Goal: Task Accomplishment & Management: Manage account settings

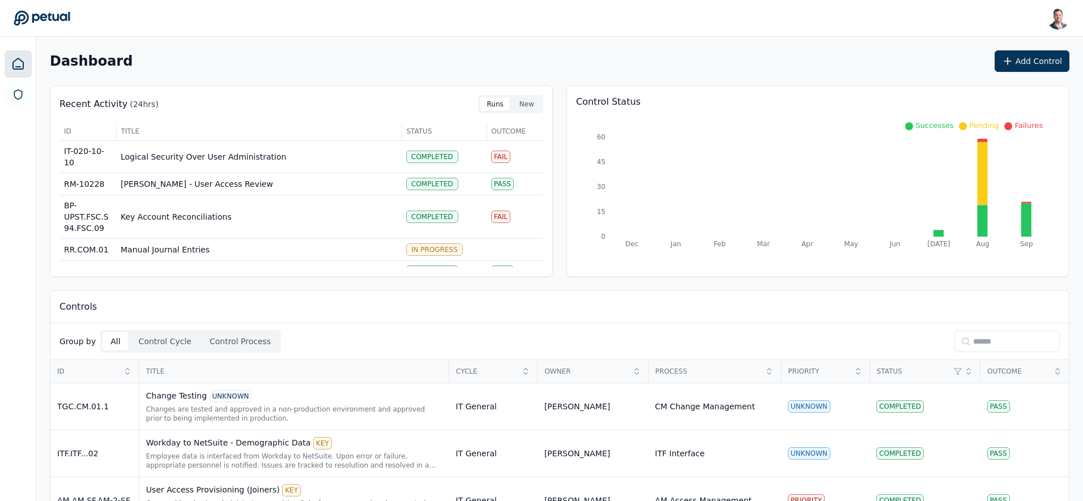
click at [980, 336] on input at bounding box center [1006, 342] width 105 height 22
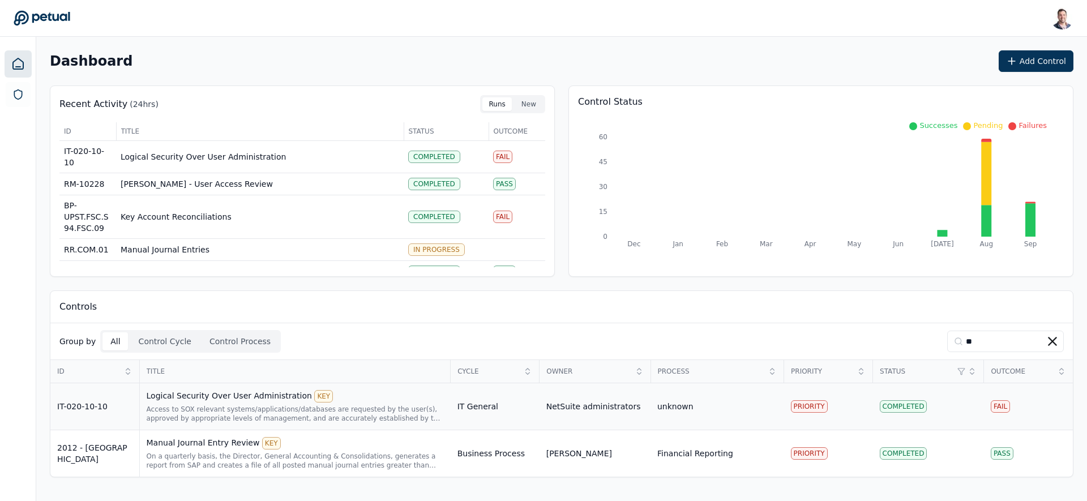
type input "**"
click at [236, 411] on div "Access to SOX relevant systems/applications/databases are requested by the user…" at bounding box center [295, 414] width 297 height 18
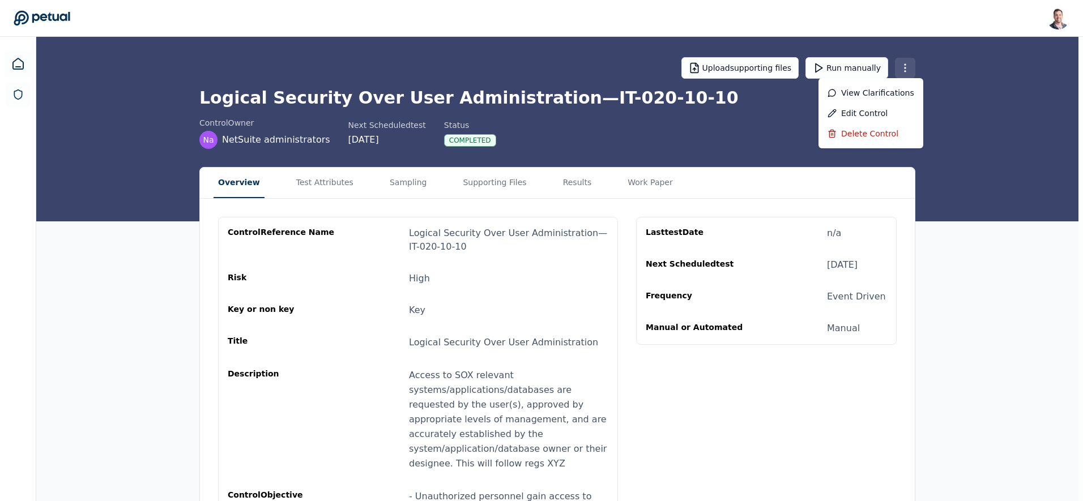
click at [910, 60] on html "Snir Kodesh snir@petual.ai Sign out Upload supporting files Run manually Logica…" at bounding box center [541, 376] width 1083 height 753
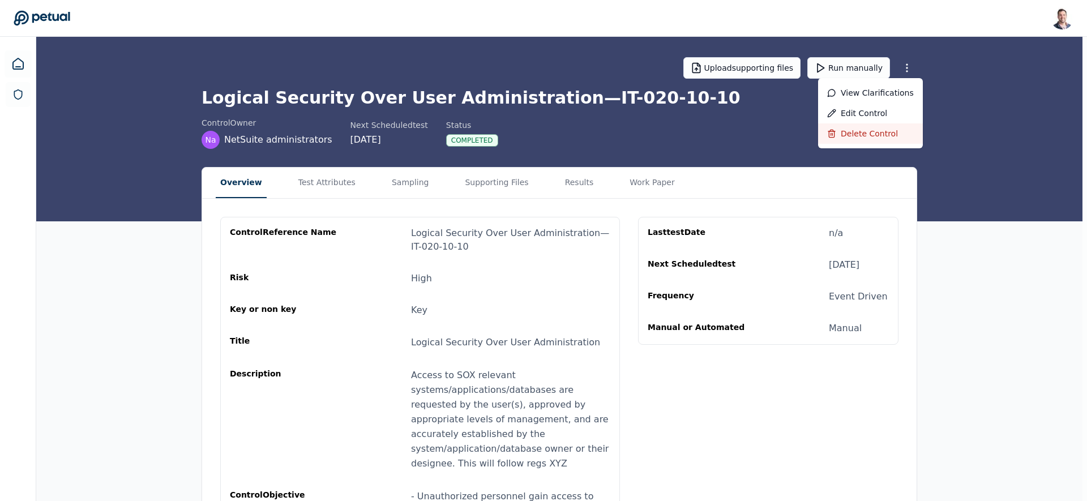
click at [872, 138] on div "Delete control" at bounding box center [870, 133] width 105 height 20
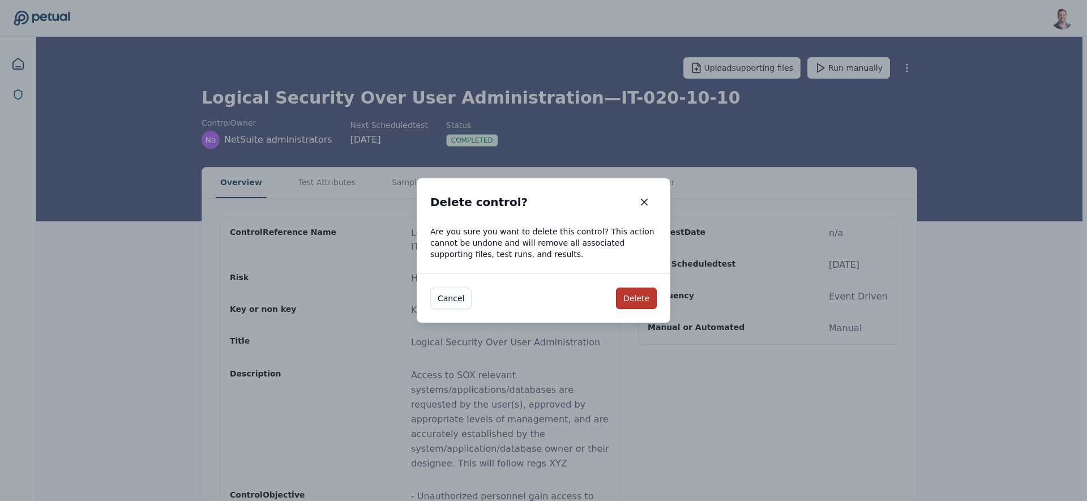
click at [639, 300] on button "Delete" at bounding box center [636, 299] width 41 height 22
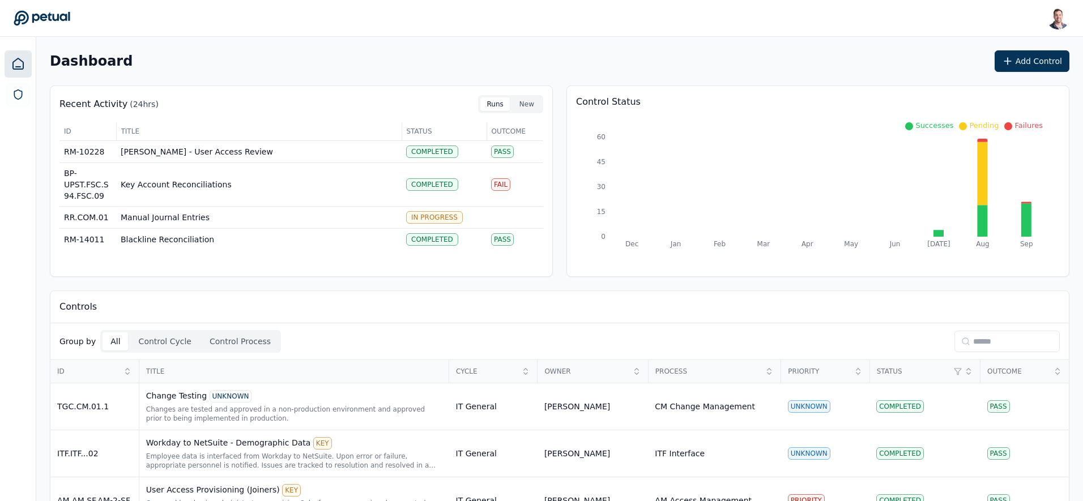
click at [609, 56] on div "Dashboard Add Control" at bounding box center [559, 61] width 1019 height 22
click at [172, 306] on div "Controls" at bounding box center [559, 307] width 1018 height 32
click at [161, 340] on button "Control Cycle" at bounding box center [165, 341] width 69 height 18
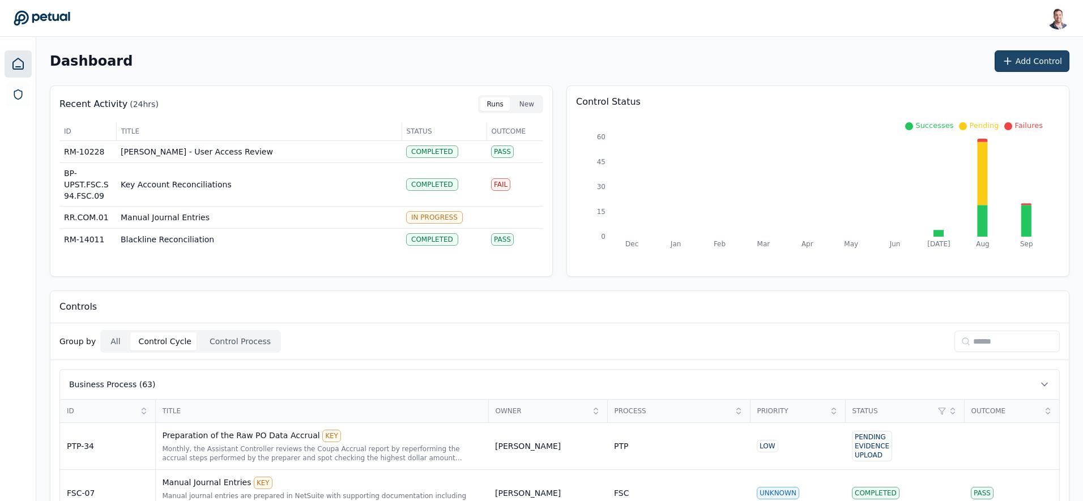
click at [1026, 61] on button "Add Control" at bounding box center [1032, 61] width 75 height 22
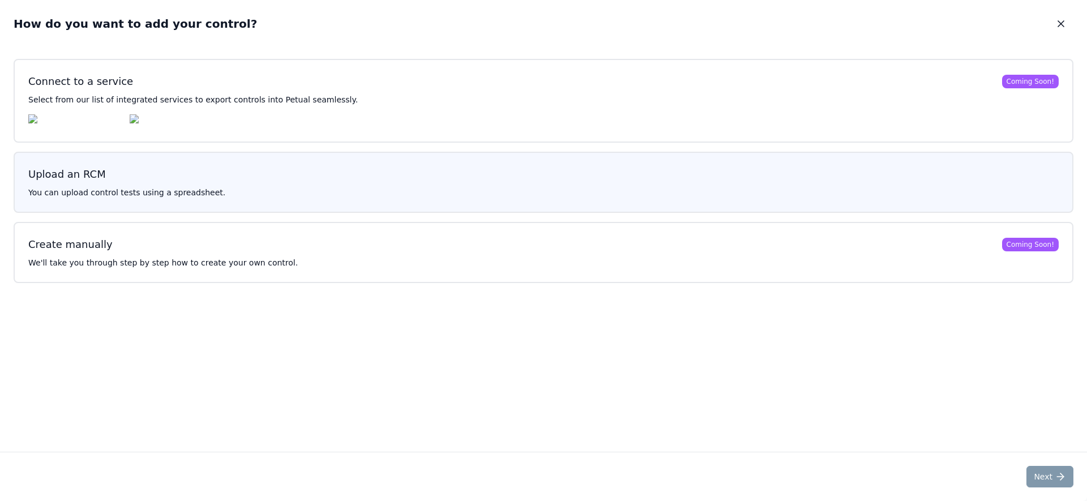
click at [256, 180] on h3 "Upload an RCM" at bounding box center [543, 175] width 1031 height 16
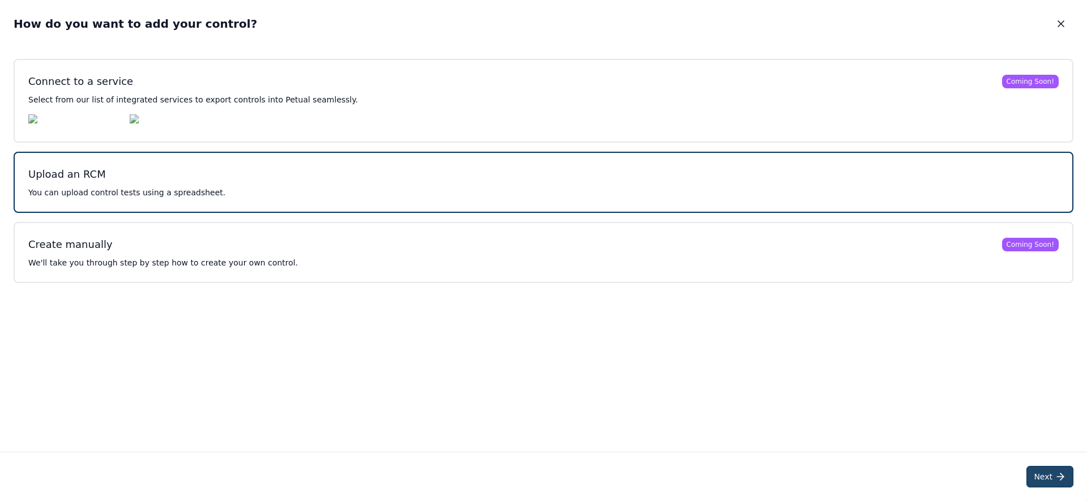
click at [1053, 480] on button "Next" at bounding box center [1050, 477] width 47 height 22
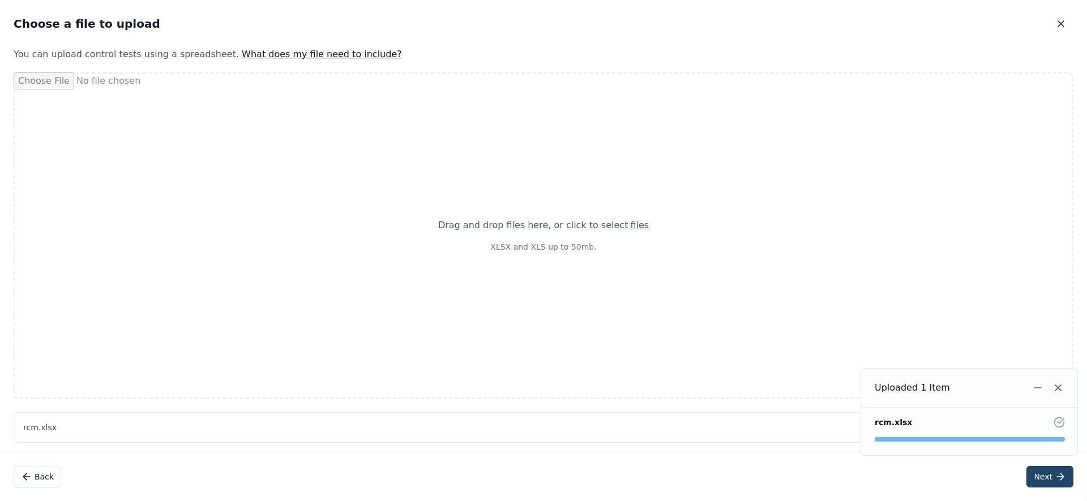
click at [1065, 478] on icon at bounding box center [1060, 476] width 11 height 11
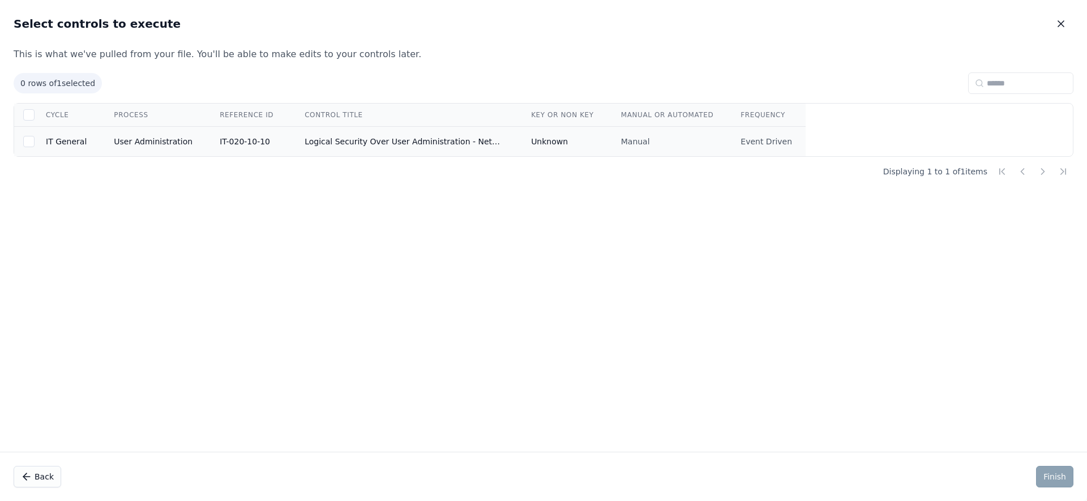
click at [540, 139] on td "Unknown" at bounding box center [563, 142] width 90 height 30
click at [1045, 484] on button "Finish" at bounding box center [1054, 477] width 37 height 22
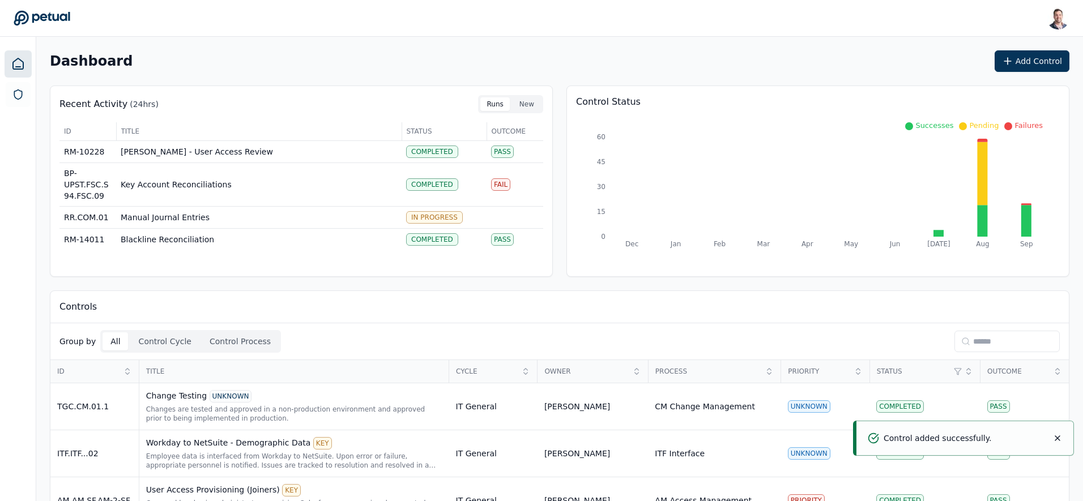
click at [1012, 335] on input at bounding box center [1006, 342] width 105 height 22
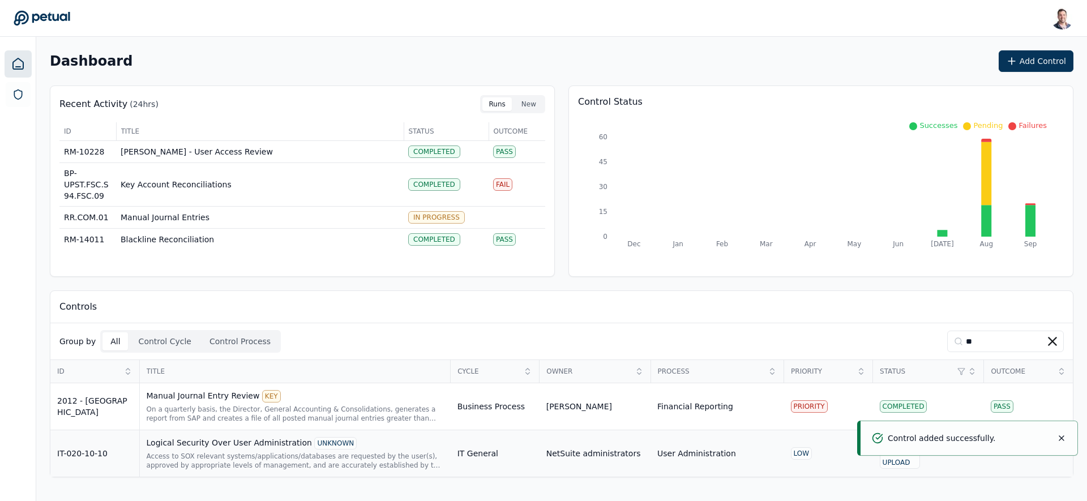
type input "**"
click at [266, 454] on div "Access to SOX relevant systems/applications/databases are requested by the user…" at bounding box center [295, 461] width 297 height 18
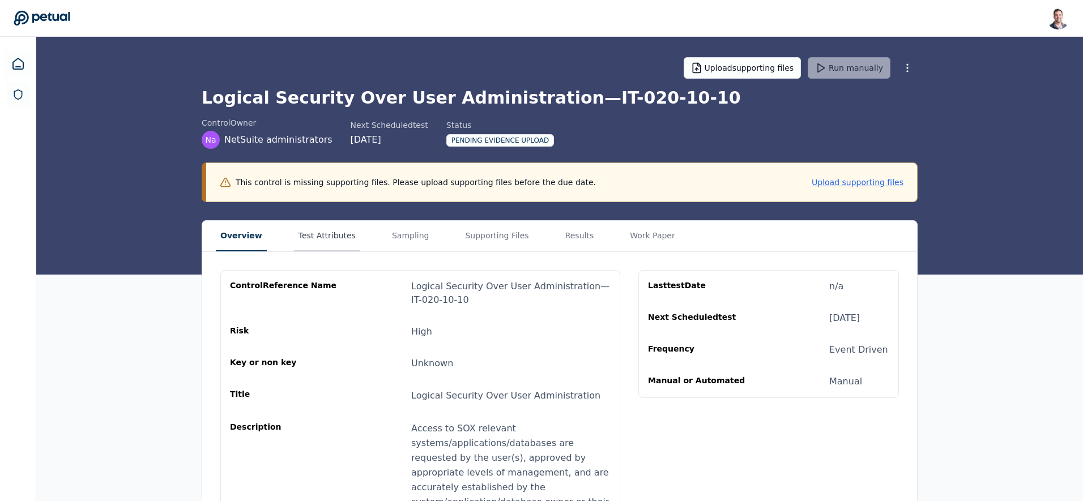
click at [331, 243] on button "Test Attributes" at bounding box center [327, 236] width 66 height 31
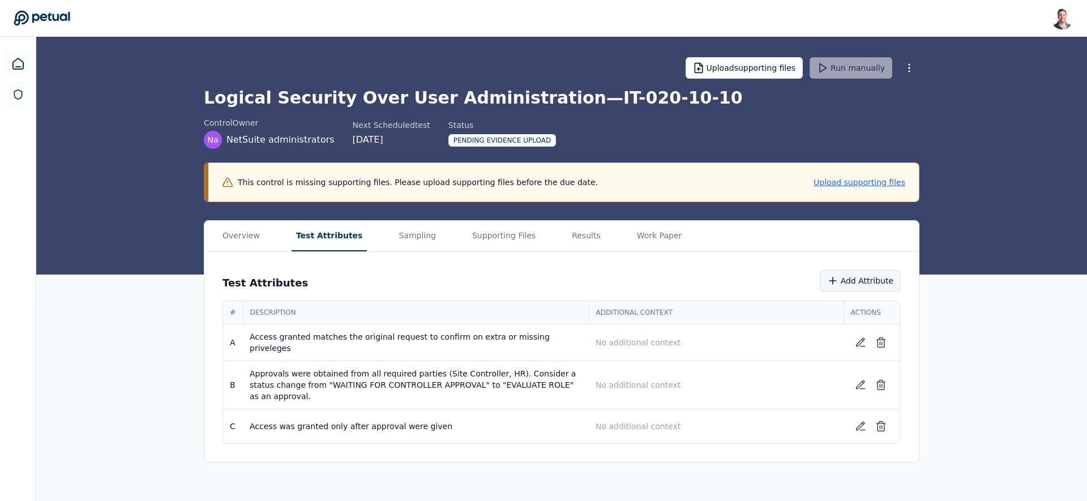
click at [845, 286] on button "Add Attribute" at bounding box center [860, 281] width 81 height 22
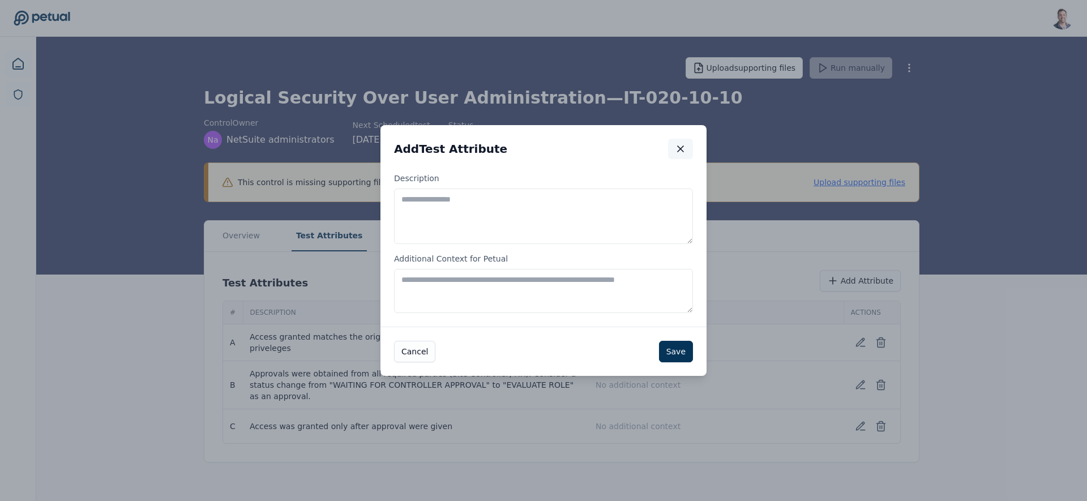
click at [676, 143] on icon "button" at bounding box center [680, 148] width 11 height 11
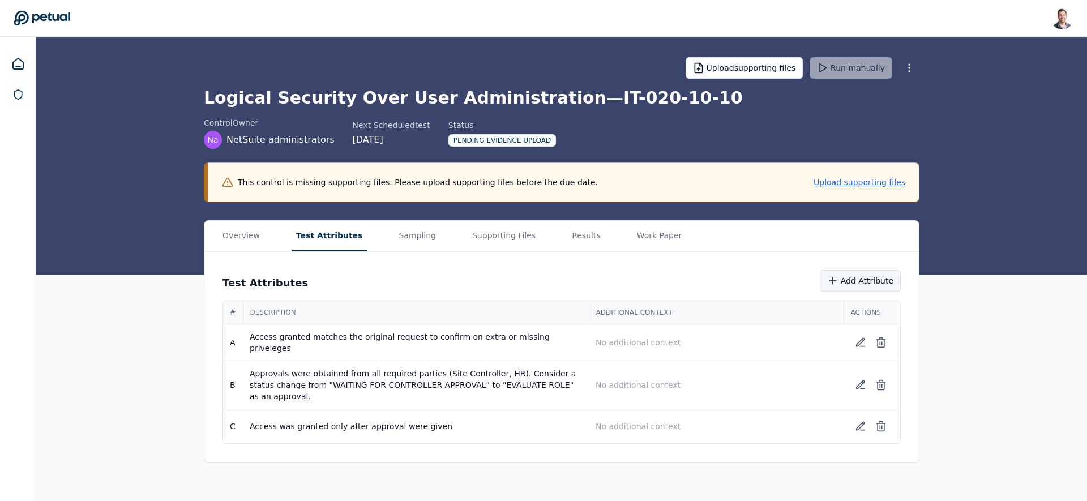
click at [871, 283] on button "Add Attribute" at bounding box center [860, 281] width 81 height 22
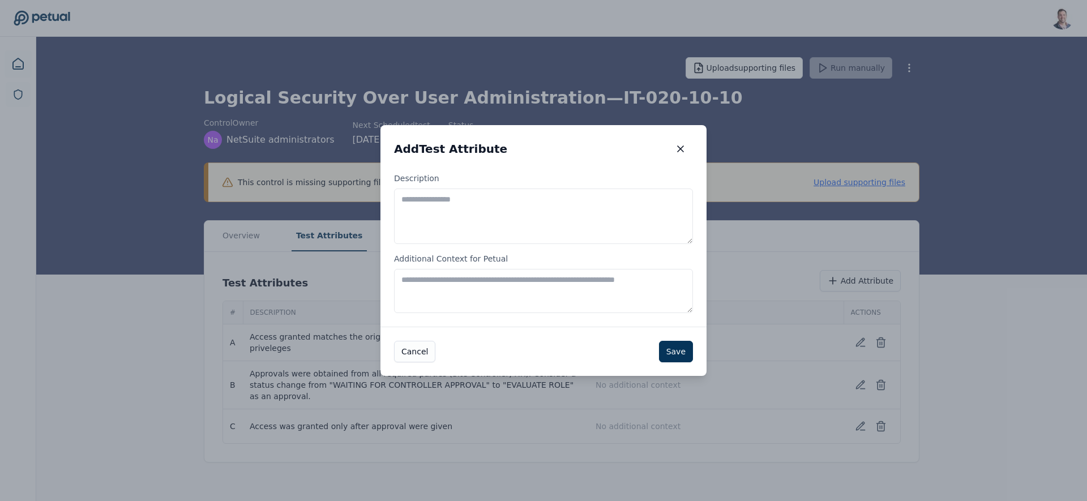
click at [534, 220] on textarea "Description" at bounding box center [543, 217] width 299 height 56
type textarea "**********"
click at [685, 360] on button "Save" at bounding box center [676, 352] width 34 height 22
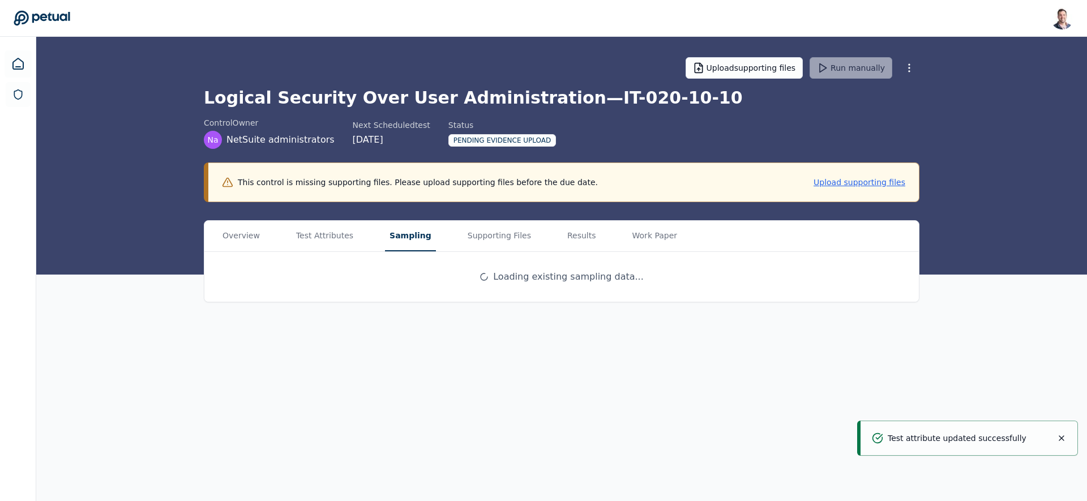
click at [409, 241] on button "Sampling" at bounding box center [410, 236] width 51 height 31
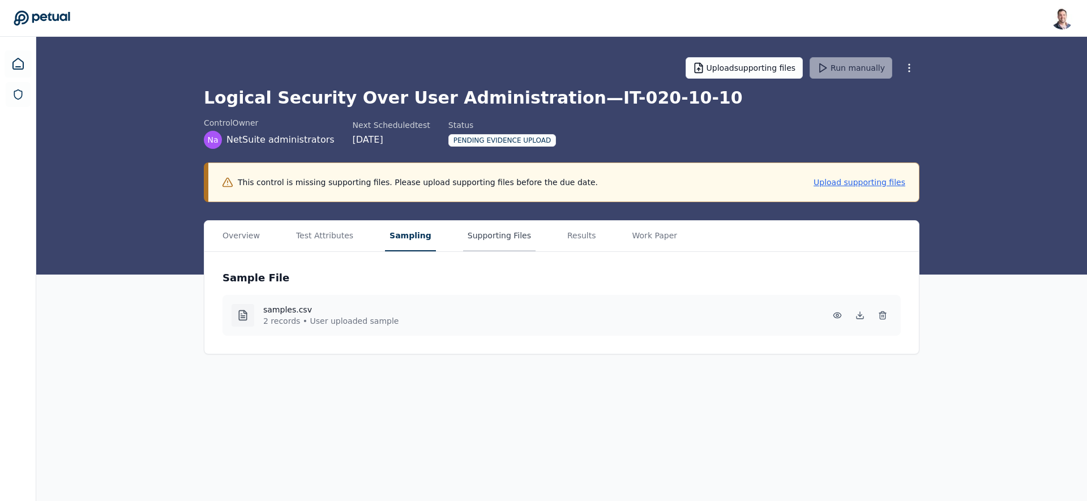
click at [503, 242] on button "Supporting Files" at bounding box center [499, 236] width 72 height 31
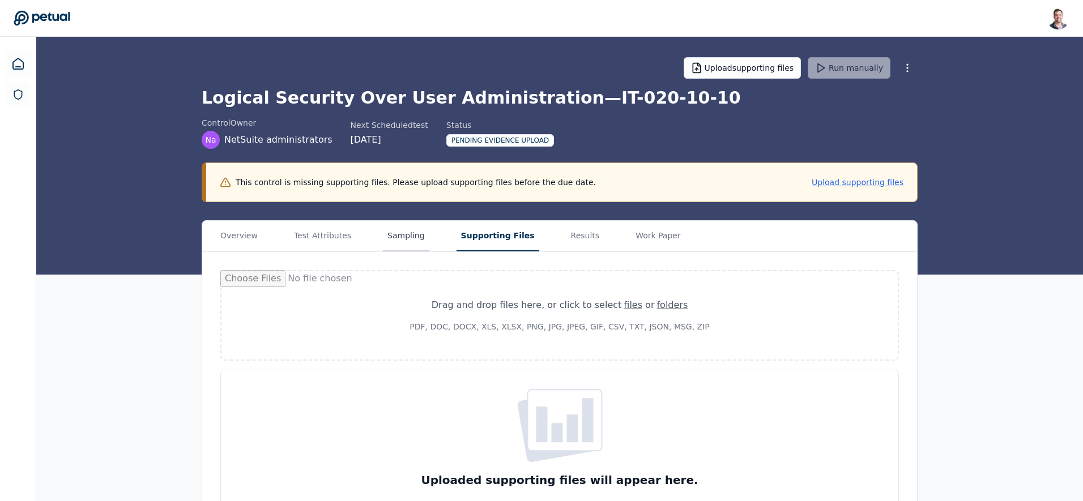
click at [383, 241] on button "Sampling" at bounding box center [406, 236] width 46 height 31
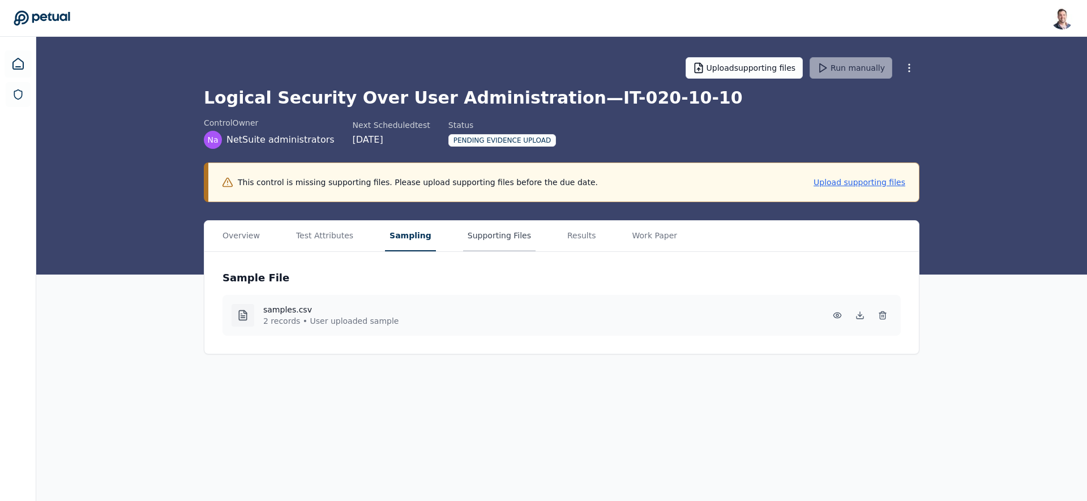
click at [487, 242] on button "Supporting Files" at bounding box center [499, 236] width 72 height 31
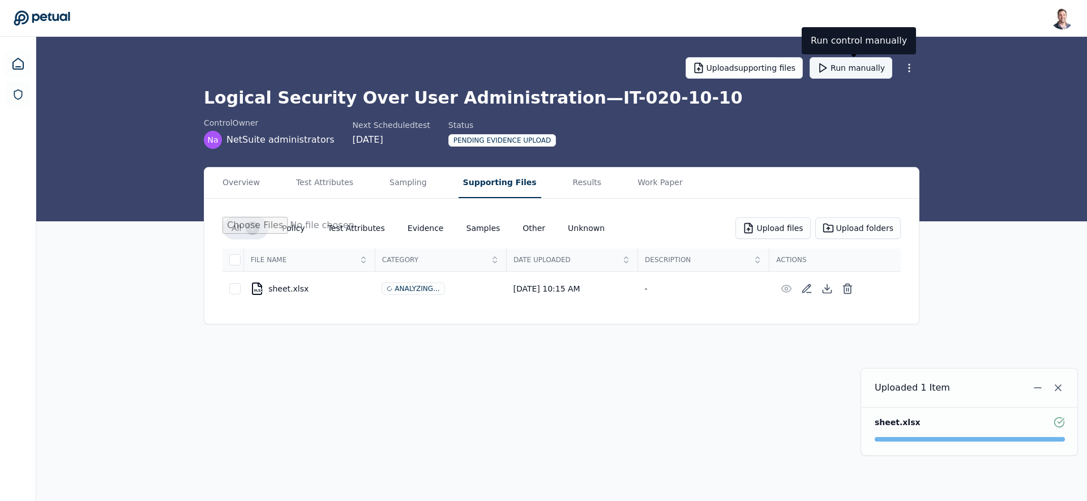
click at [854, 74] on button "Run manually" at bounding box center [851, 68] width 83 height 22
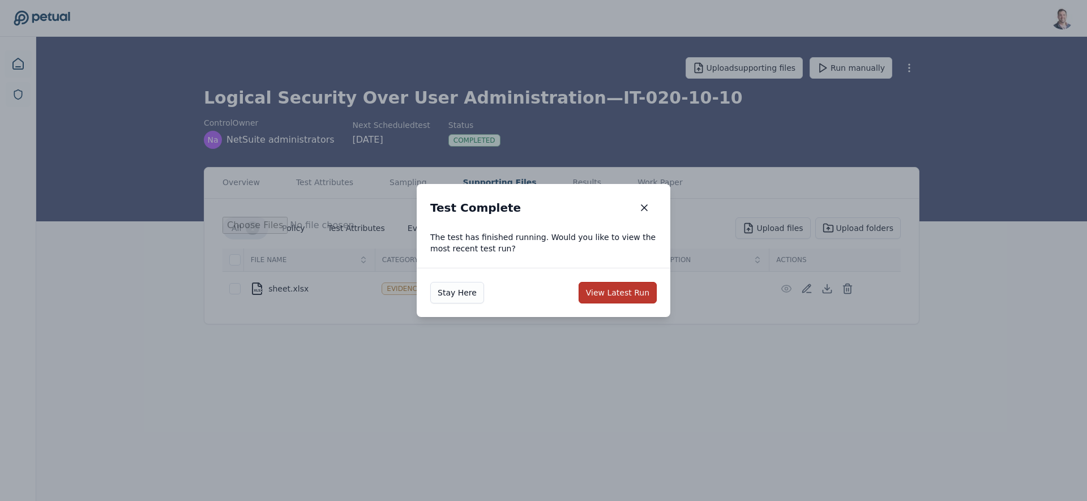
click at [624, 296] on button "View Latest Run" at bounding box center [618, 293] width 78 height 22
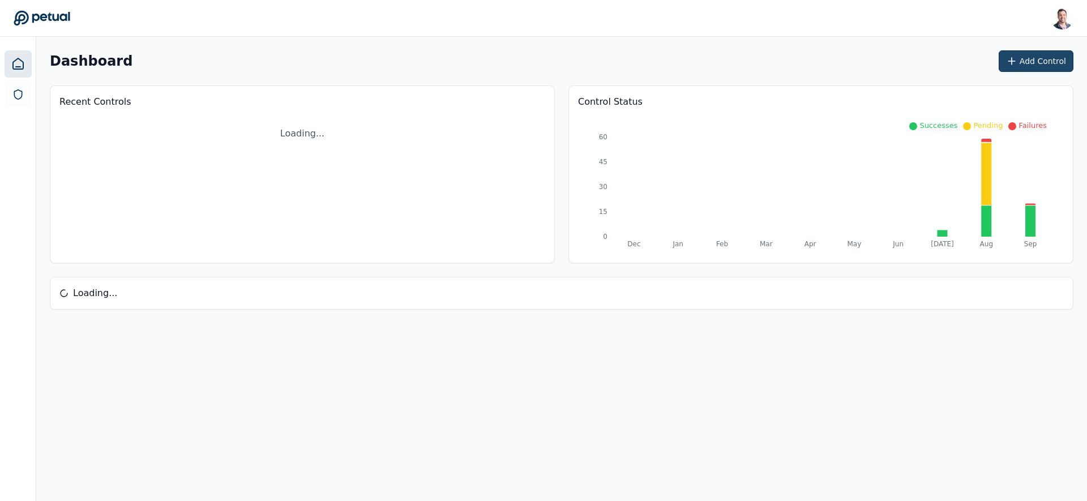
click at [1030, 65] on button "Add Control" at bounding box center [1036, 61] width 75 height 22
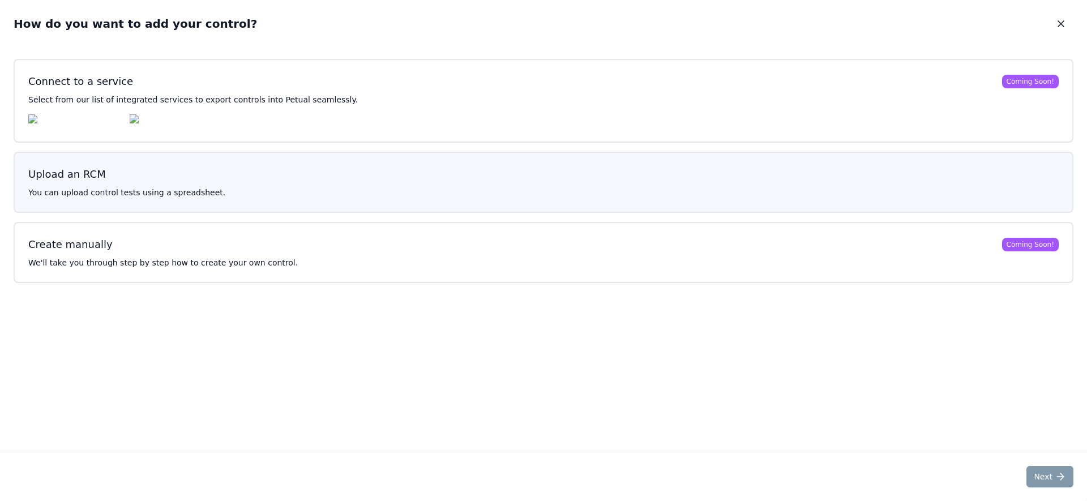
click at [441, 197] on p "You can upload control tests using a spreadsheet." at bounding box center [543, 192] width 1031 height 11
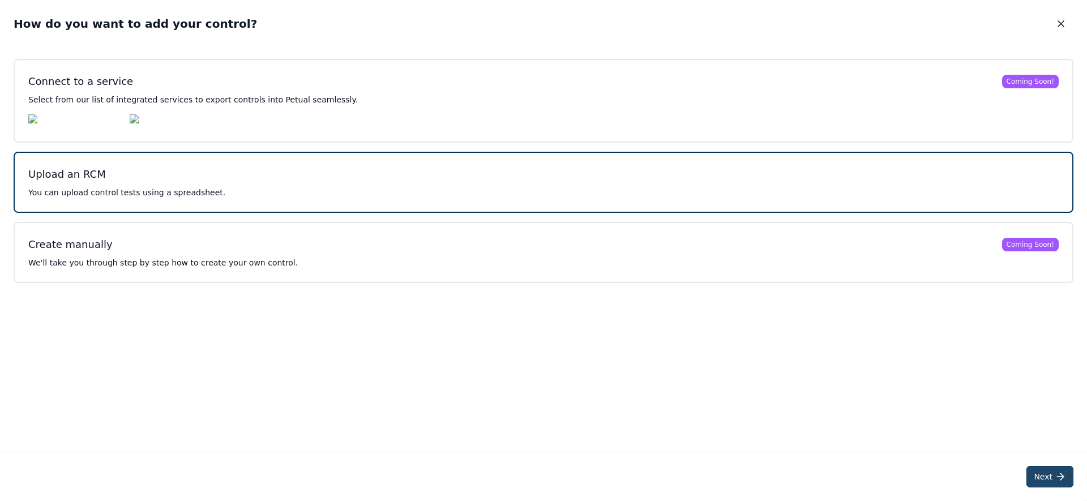
click at [1039, 474] on button "Next" at bounding box center [1050, 477] width 47 height 22
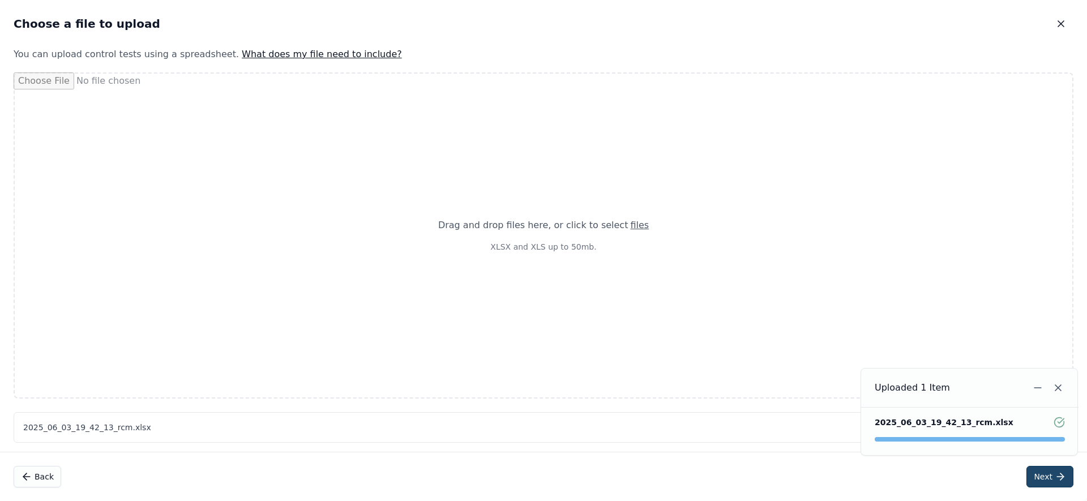
click at [1034, 478] on button "Next" at bounding box center [1050, 477] width 47 height 22
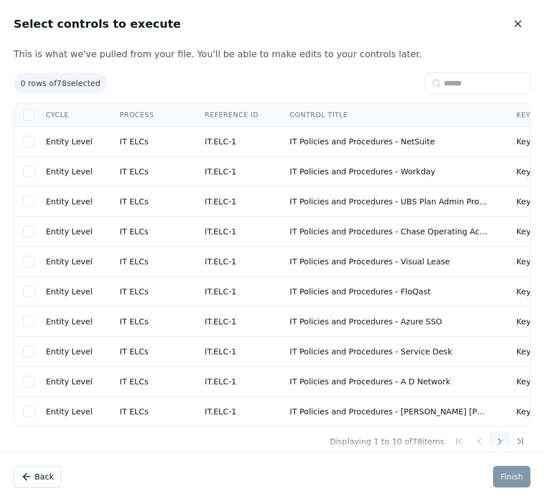
click at [495, 446] on icon at bounding box center [499, 441] width 11 height 11
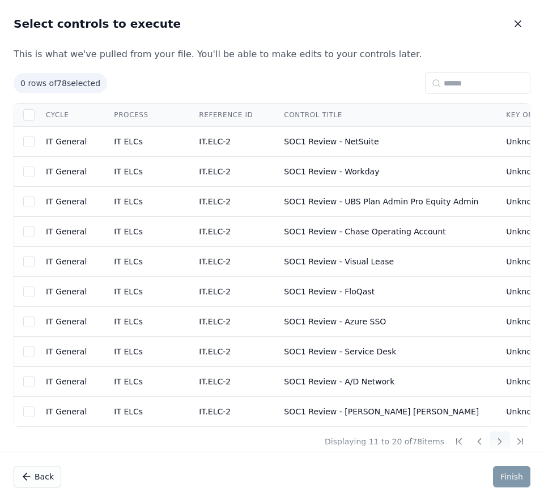
click at [495, 446] on icon at bounding box center [499, 441] width 11 height 11
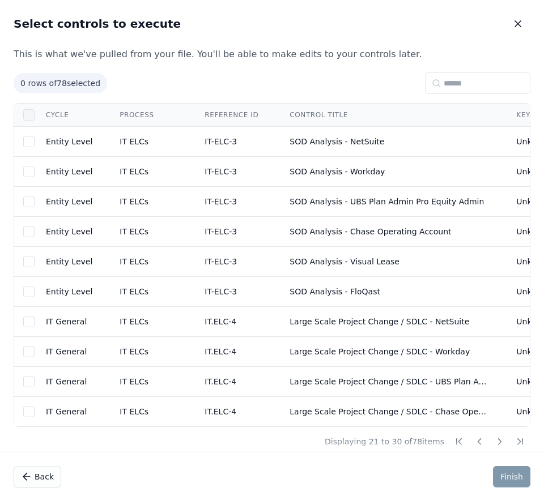
click at [28, 116] on div at bounding box center [28, 114] width 11 height 11
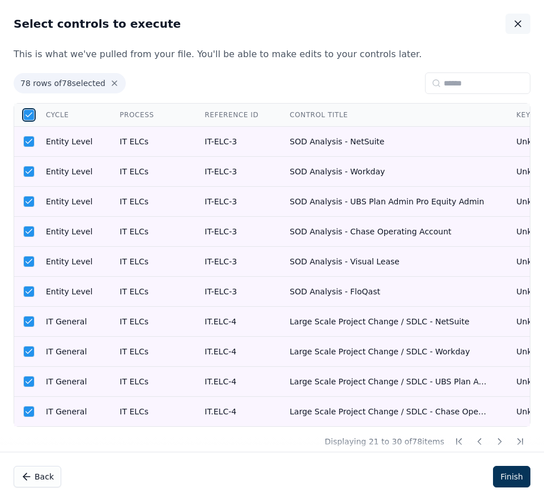
click at [517, 25] on icon "button" at bounding box center [517, 23] width 11 height 11
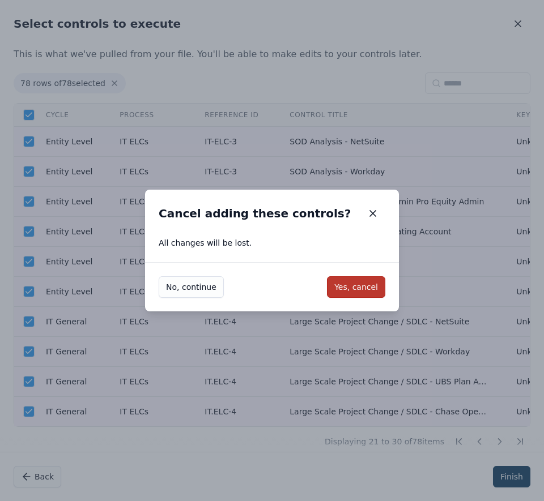
click at [363, 287] on button "Yes, cancel" at bounding box center [356, 287] width 58 height 22
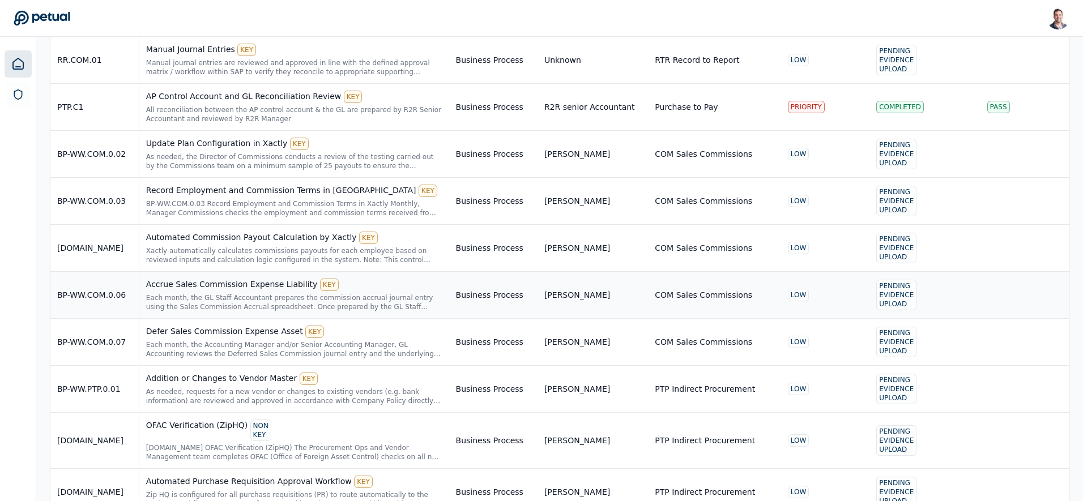
scroll to position [1548, 0]
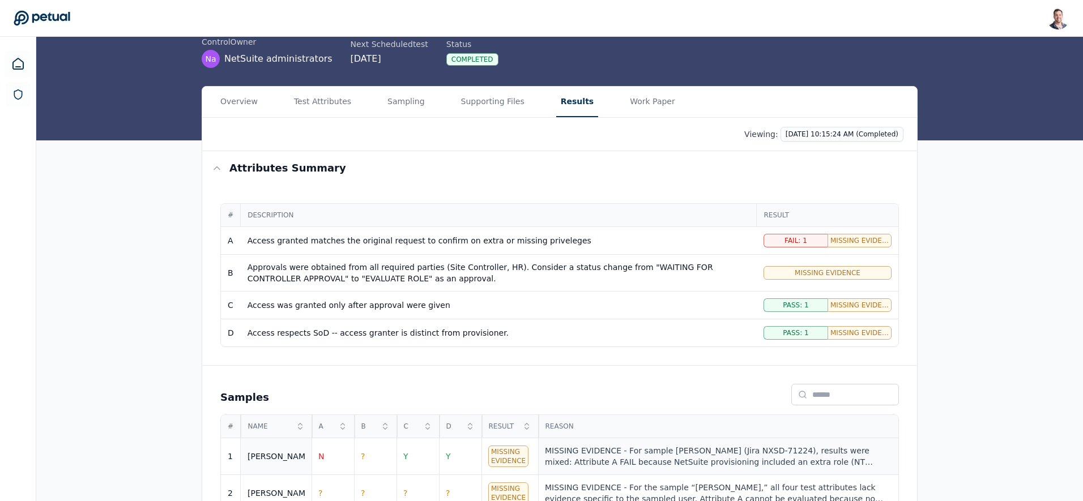
scroll to position [110, 0]
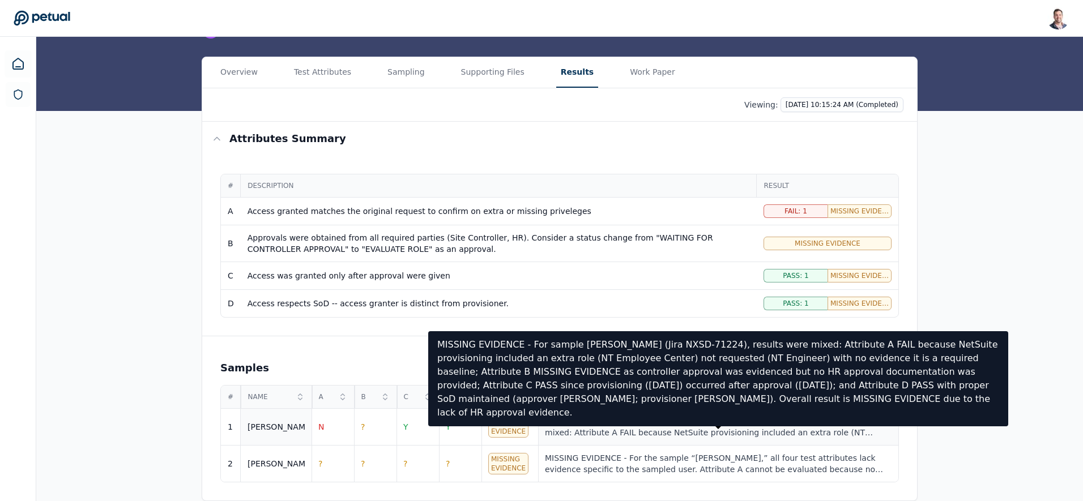
click at [673, 430] on div "MISSING EVIDENCE - For sample Ricky (Jira NXSD-71224), results were mixed: Attr…" at bounding box center [718, 427] width 347 height 23
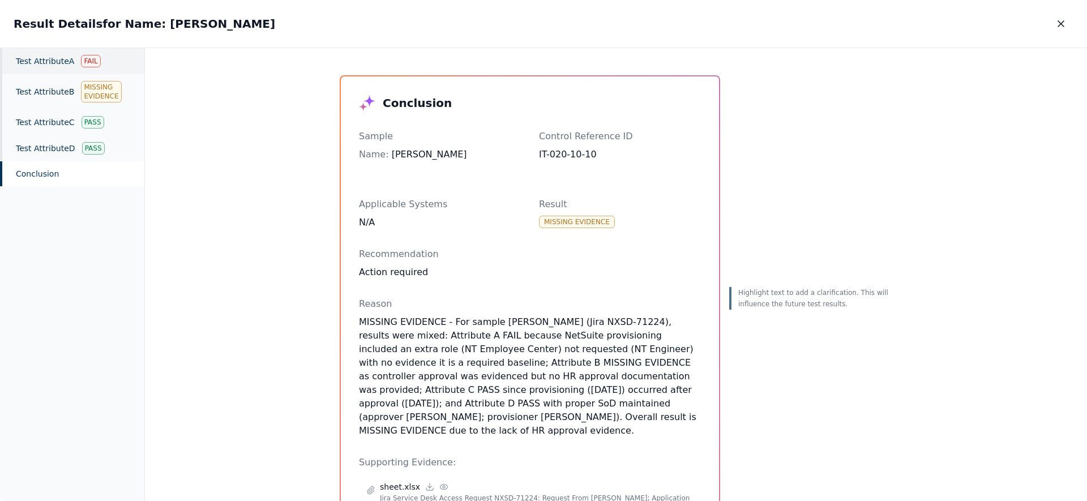
click at [71, 58] on div "Test Attribute A Fail" at bounding box center [72, 61] width 144 height 26
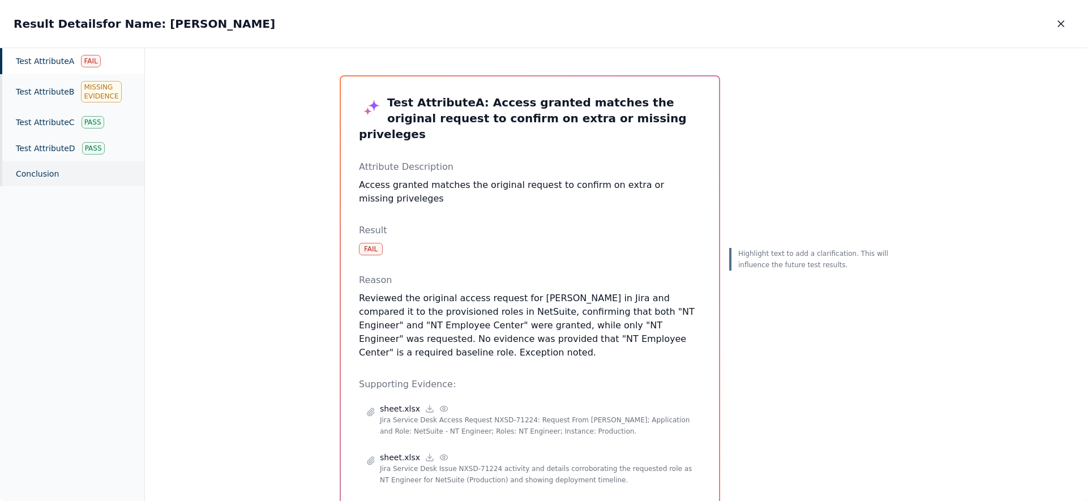
click at [36, 164] on div "Conclusion" at bounding box center [72, 173] width 144 height 25
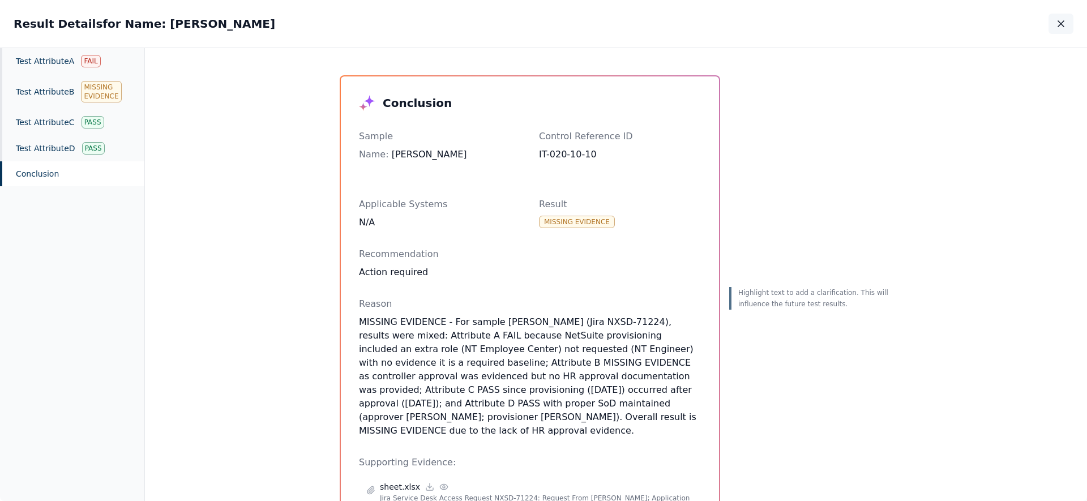
click at [1066, 16] on button "button" at bounding box center [1061, 24] width 25 height 20
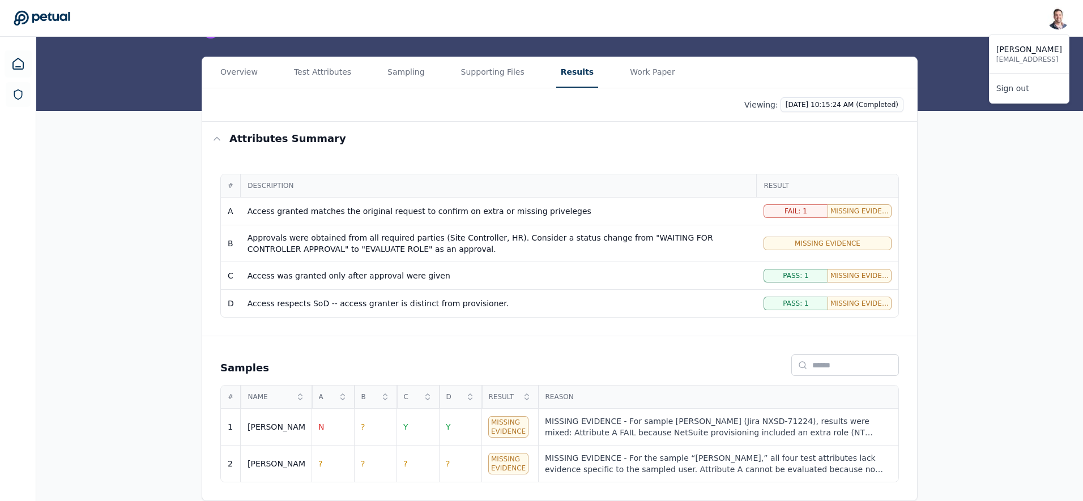
click at [1060, 22] on img at bounding box center [1058, 18] width 23 height 23
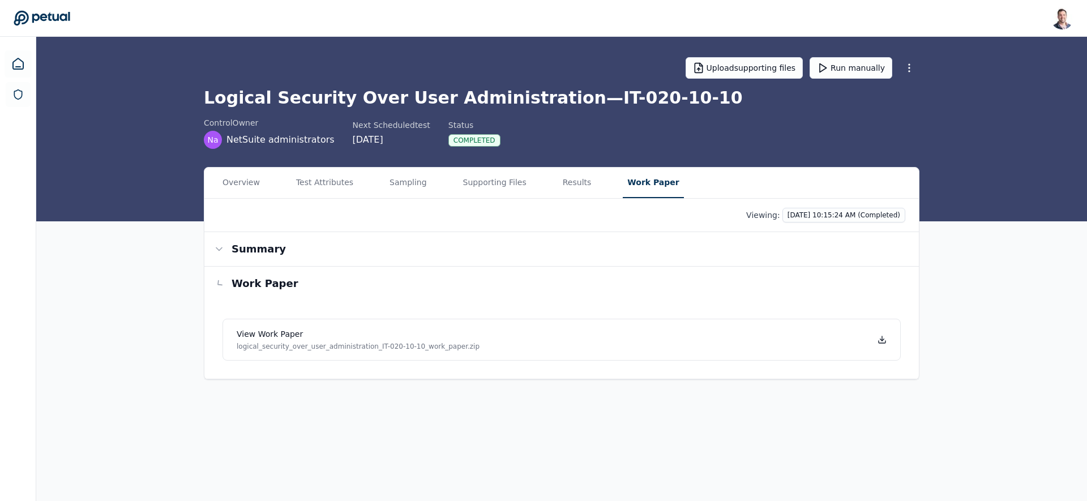
click at [636, 65] on main "Upload supporting files Run manually Logical Security Over User Administration …" at bounding box center [561, 269] width 1051 height 464
click at [884, 340] on icon at bounding box center [882, 339] width 9 height 9
click at [486, 181] on button "Supporting Files" at bounding box center [495, 183] width 72 height 31
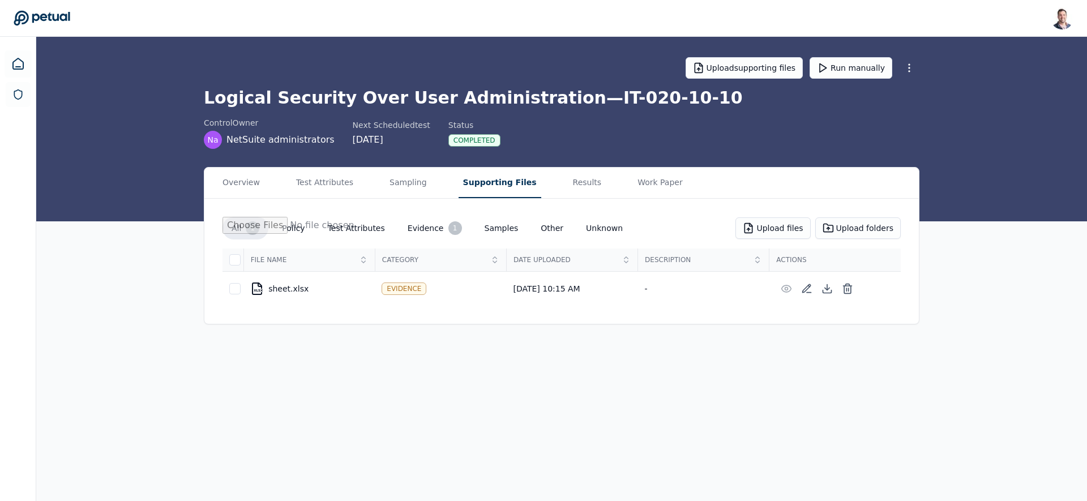
click at [498, 409] on main "Upload supporting files Run manually Logical Security Over User Administration …" at bounding box center [561, 269] width 1051 height 464
click at [573, 186] on button "Results" at bounding box center [588, 183] width 38 height 31
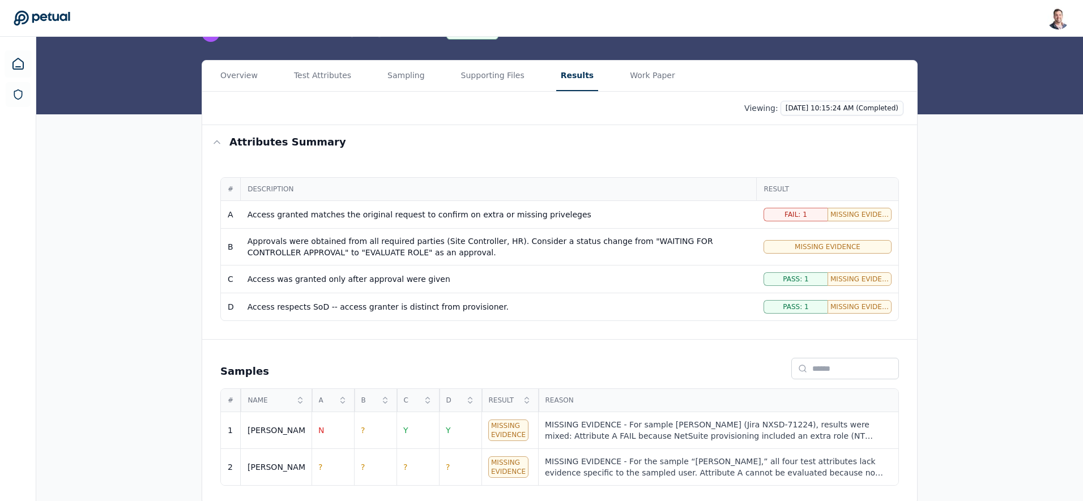
scroll to position [110, 0]
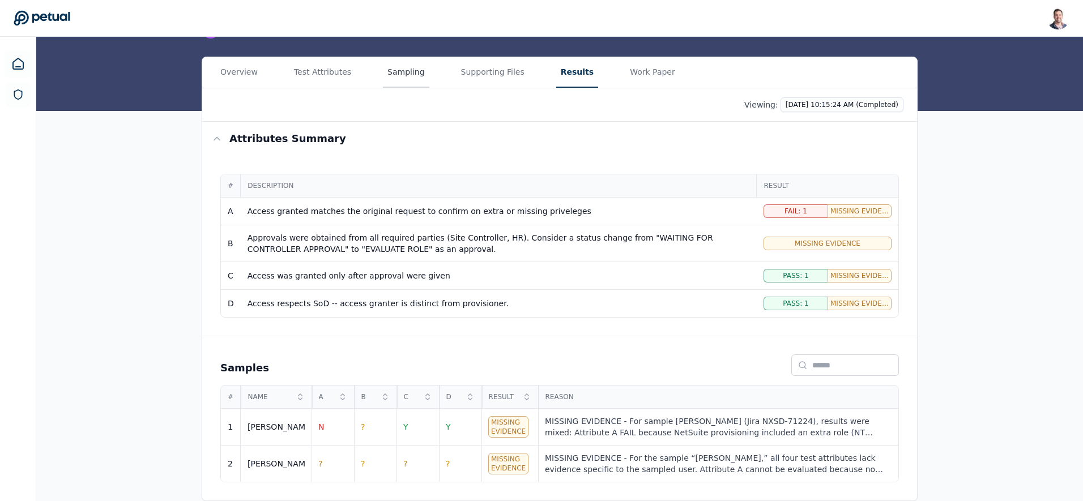
click at [402, 74] on main "Upload supporting files Run manually Logical Security Over User Administration …" at bounding box center [559, 213] width 1047 height 575
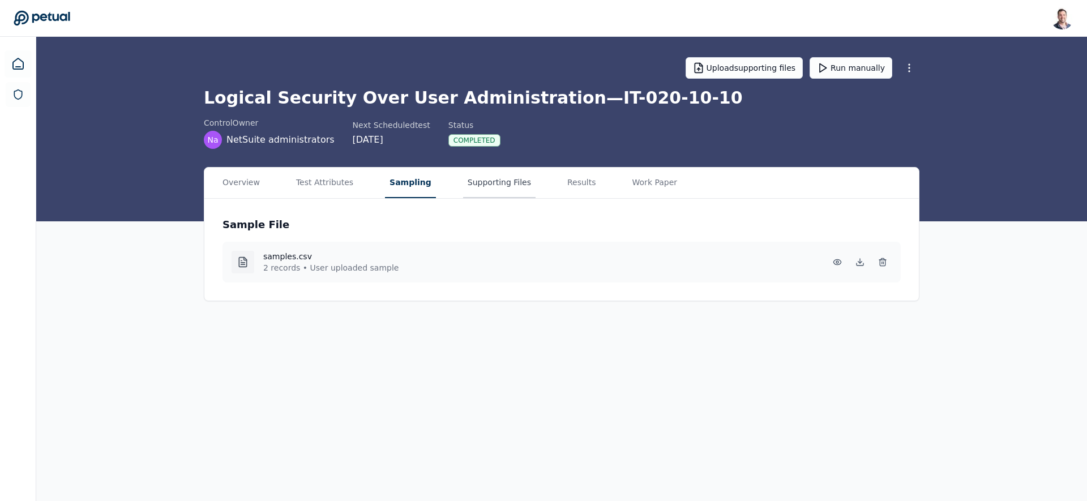
click at [480, 176] on button "Supporting Files" at bounding box center [499, 183] width 72 height 31
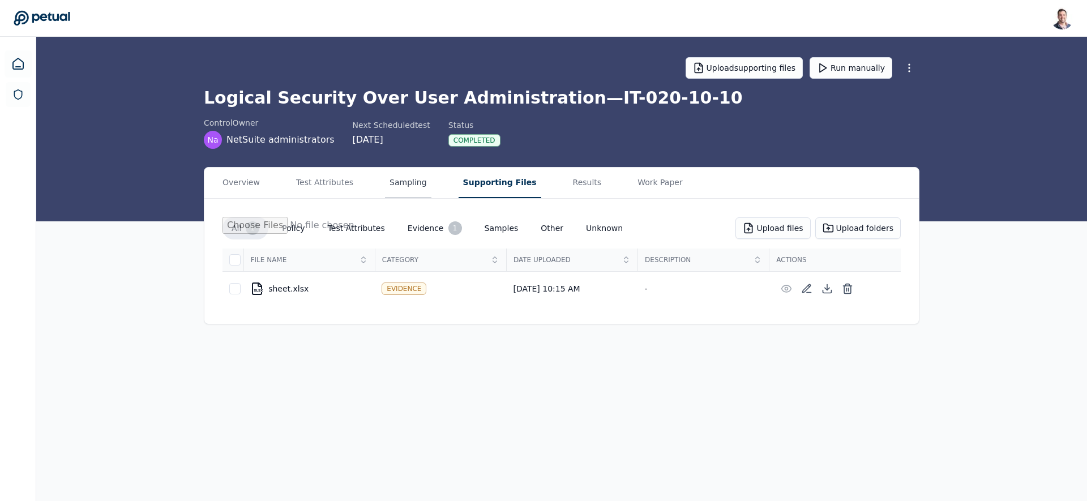
click at [387, 178] on button "Sampling" at bounding box center [408, 183] width 46 height 31
click at [480, 190] on button "Supporting Files" at bounding box center [500, 183] width 83 height 31
click at [577, 184] on button "Results" at bounding box center [588, 183] width 38 height 31
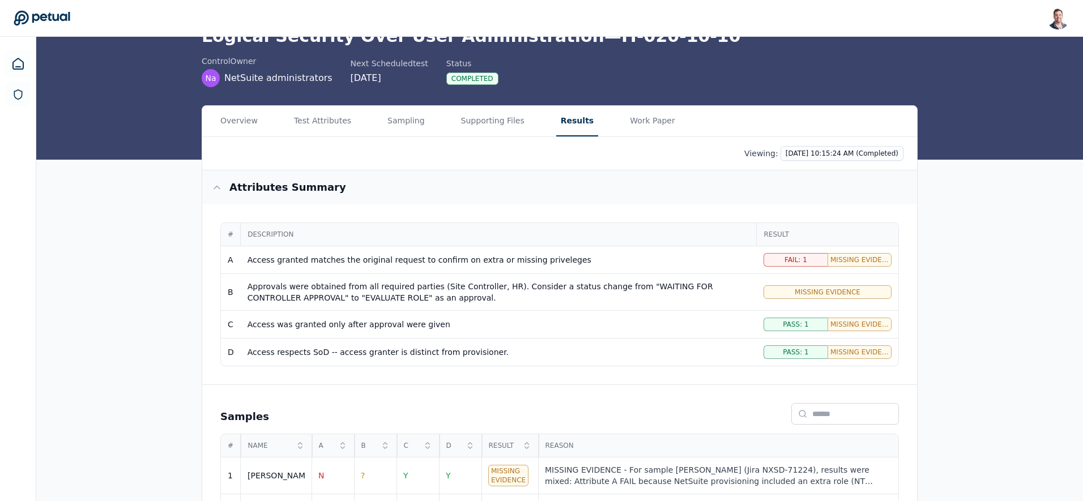
scroll to position [110, 0]
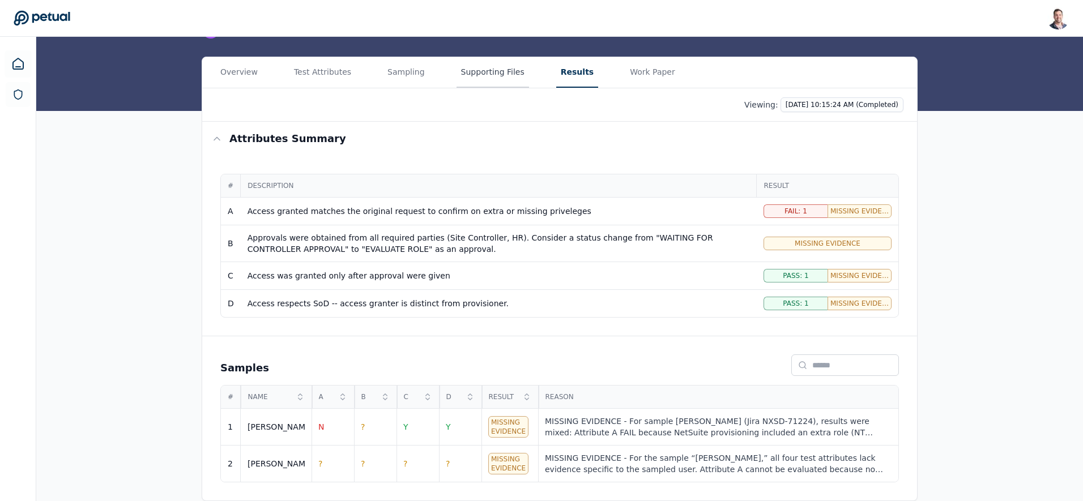
click at [483, 74] on main "Upload supporting files Run manually Logical Security Over User Administration …" at bounding box center [559, 213] width 1047 height 575
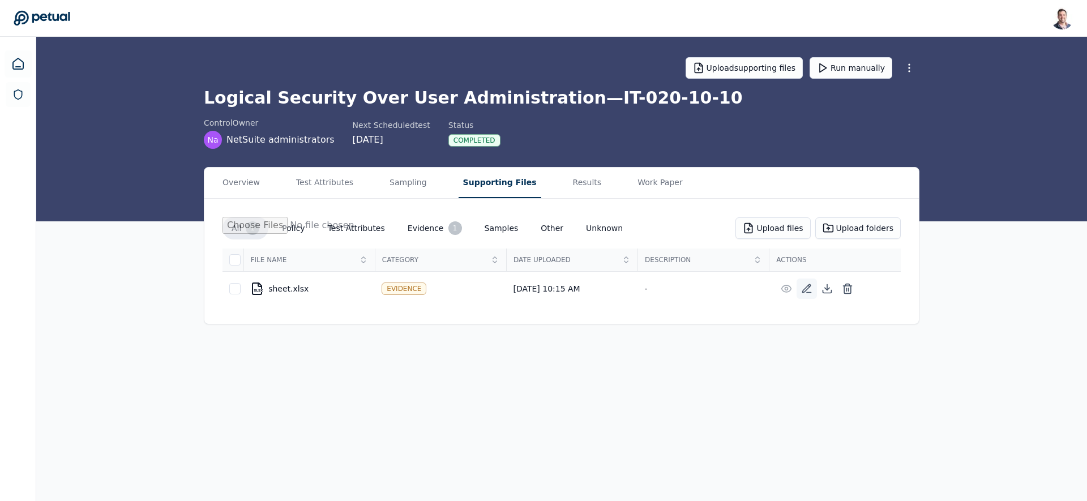
click at [807, 287] on icon at bounding box center [807, 289] width 8 height 8
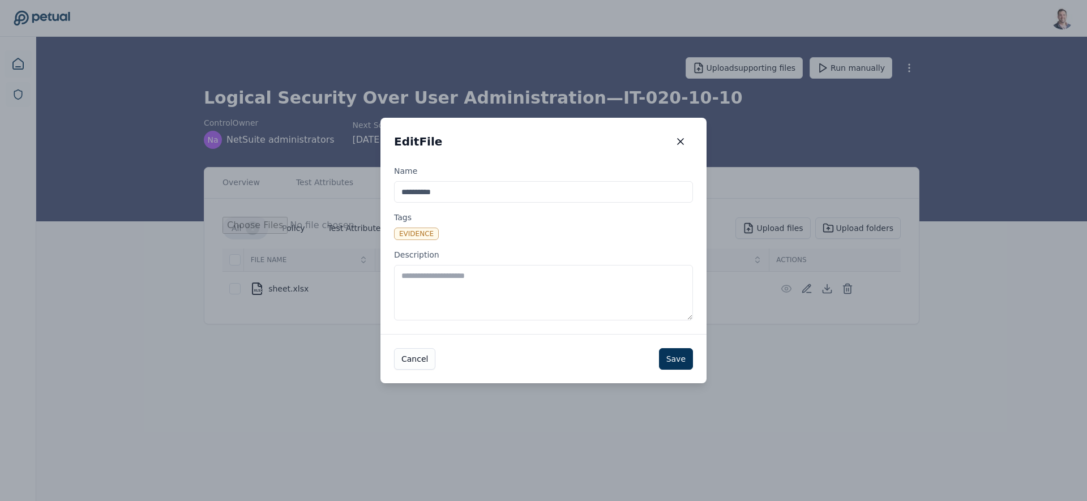
click at [505, 291] on textarea "Description" at bounding box center [543, 293] width 299 height 56
type textarea "**********"
click at [677, 360] on button "Save" at bounding box center [676, 359] width 34 height 22
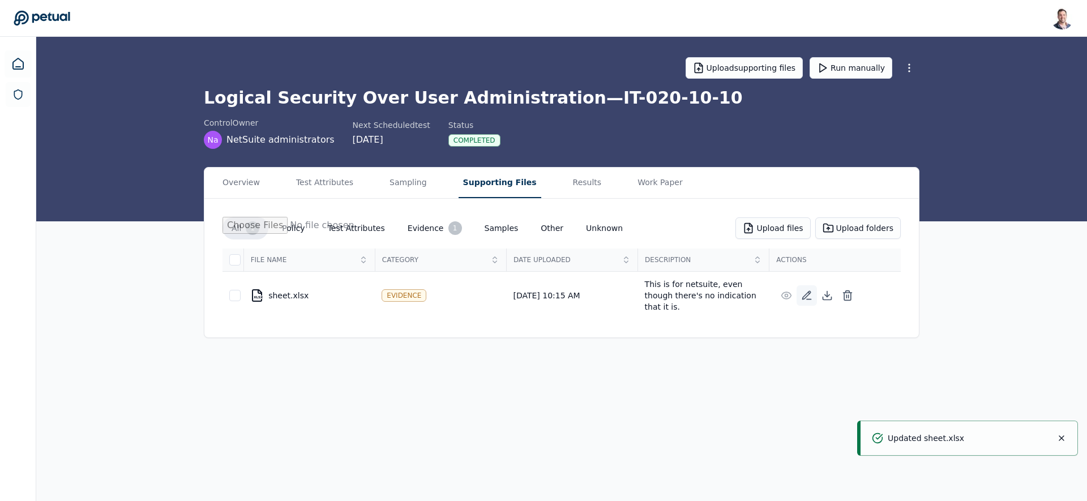
click at [800, 287] on button at bounding box center [807, 295] width 20 height 20
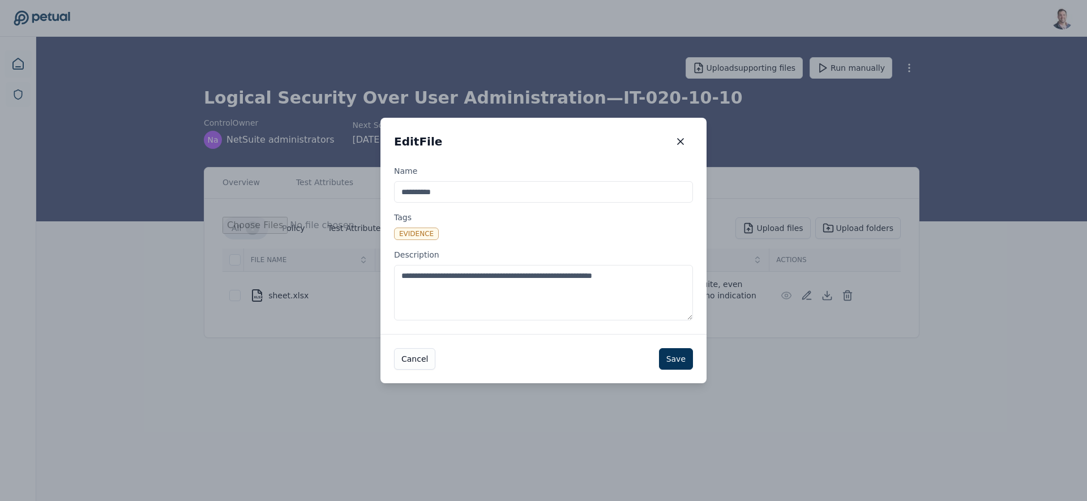
click at [602, 296] on textarea "**********" at bounding box center [543, 293] width 299 height 56
click at [681, 349] on button "Save" at bounding box center [676, 359] width 34 height 22
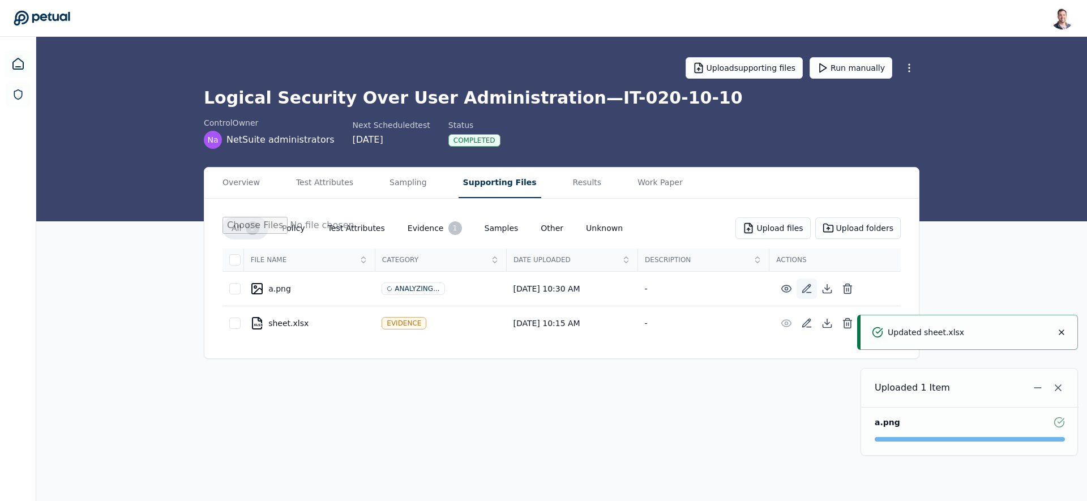
click at [807, 289] on icon at bounding box center [807, 289] width 8 height 8
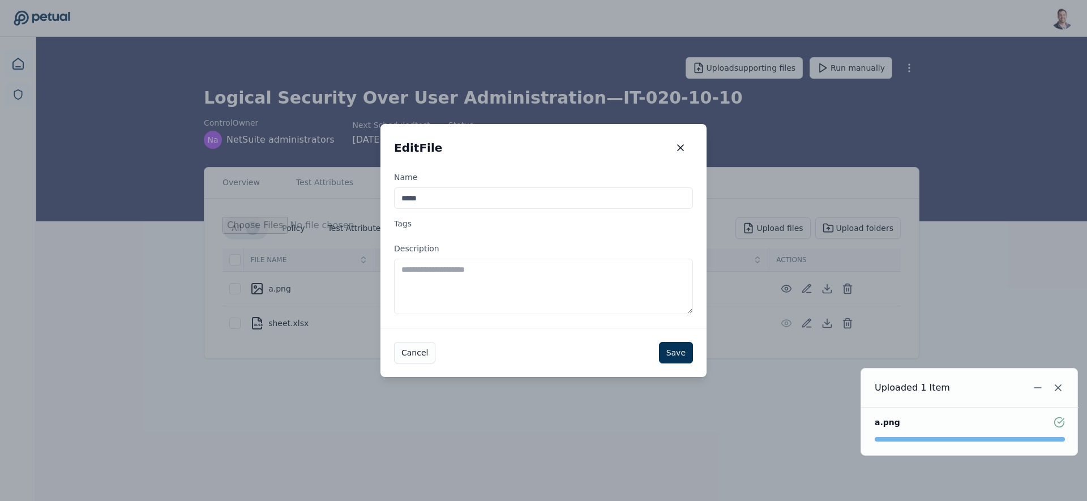
click at [534, 283] on textarea "Description" at bounding box center [543, 287] width 299 height 56
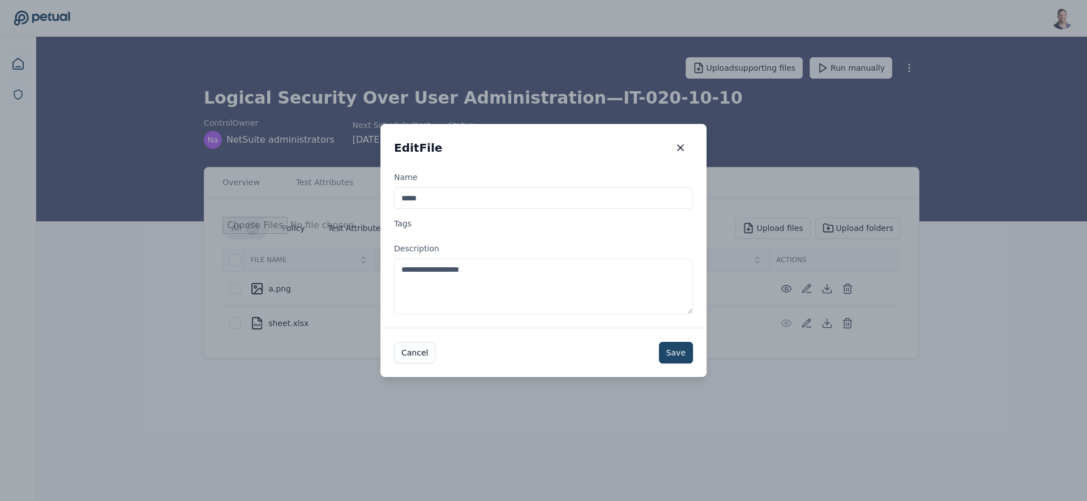
type textarea "**********"
click at [666, 348] on button "Save" at bounding box center [676, 353] width 34 height 22
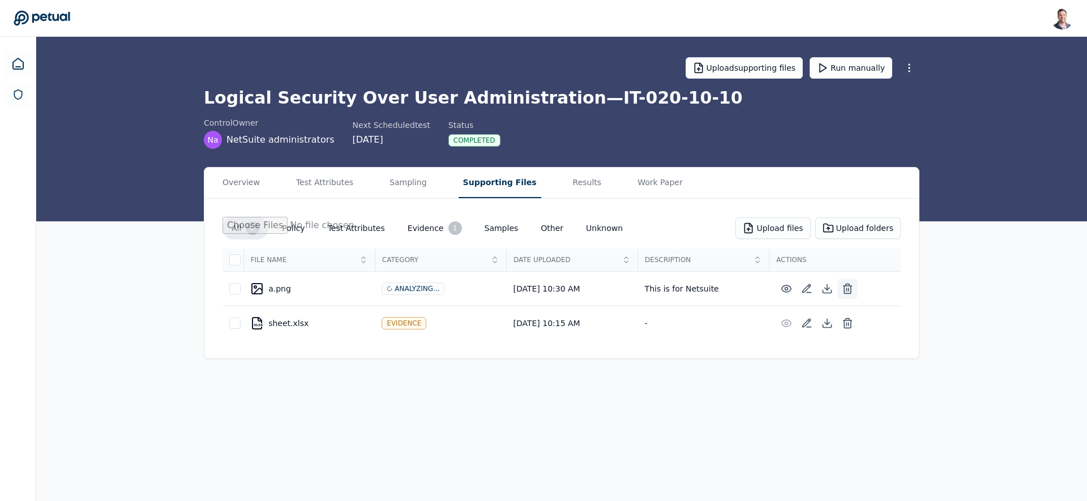
click at [844, 284] on icon at bounding box center [847, 288] width 11 height 11
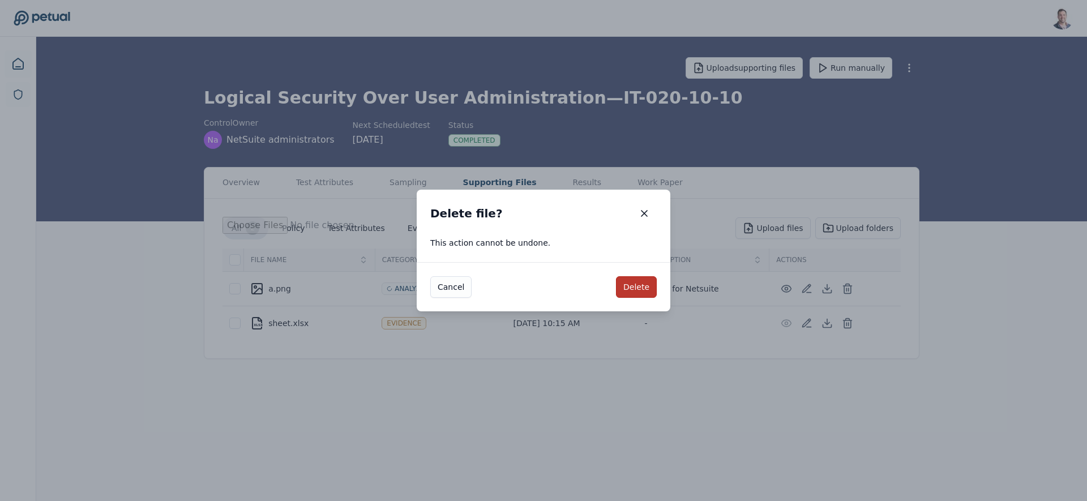
click at [638, 288] on button "Delete" at bounding box center [636, 287] width 41 height 22
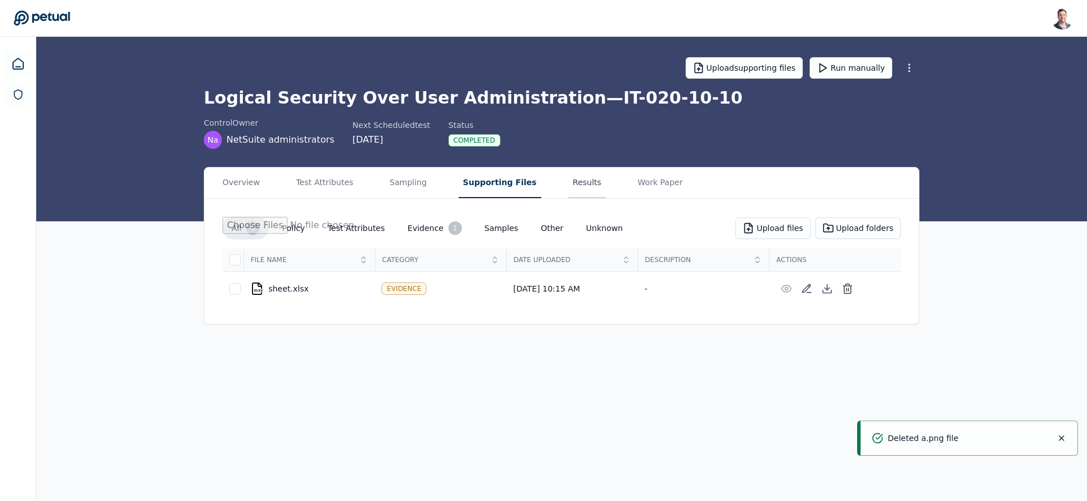
click at [569, 182] on button "Results" at bounding box center [588, 183] width 38 height 31
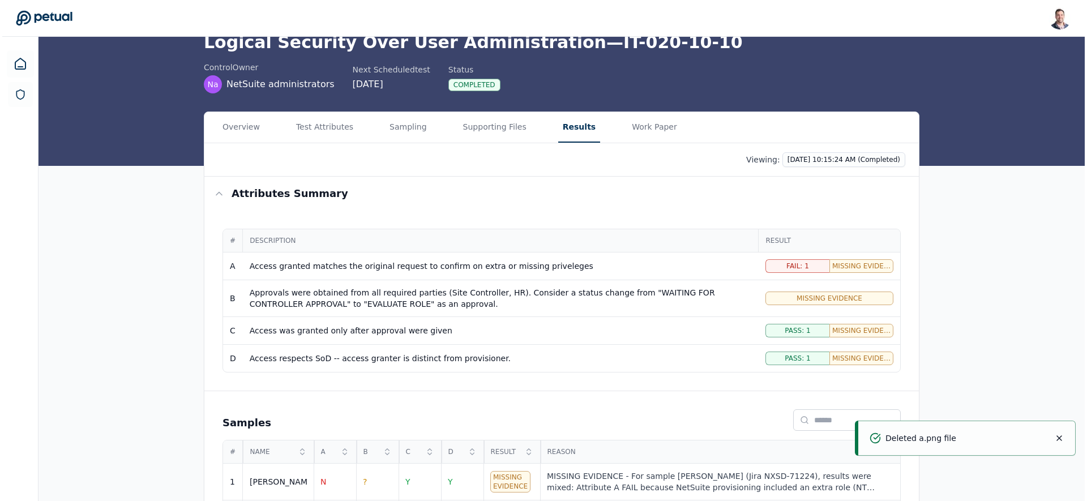
scroll to position [110, 0]
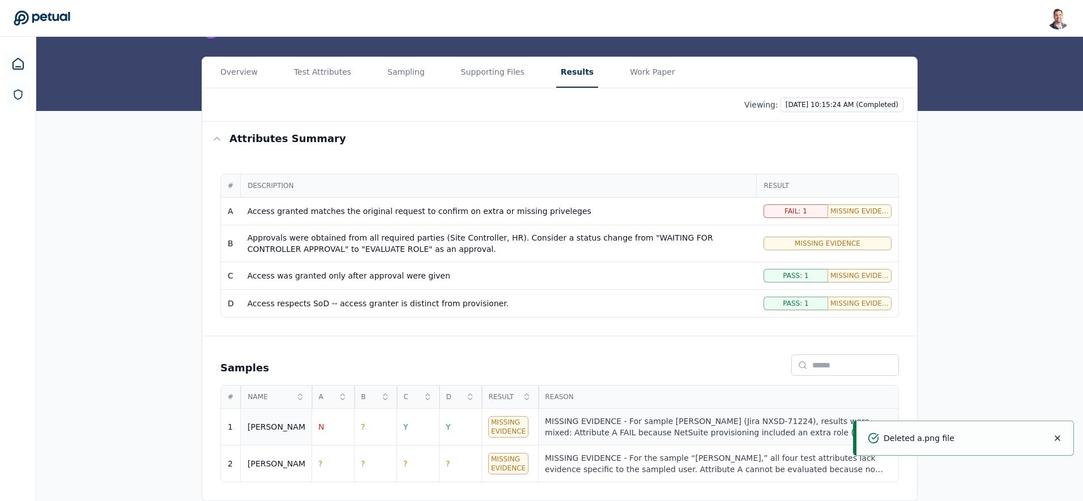
click at [620, 425] on div "MISSING EVIDENCE - For sample Ricky (Jira NXSD-71224), results were mixed: Attr…" at bounding box center [718, 427] width 347 height 23
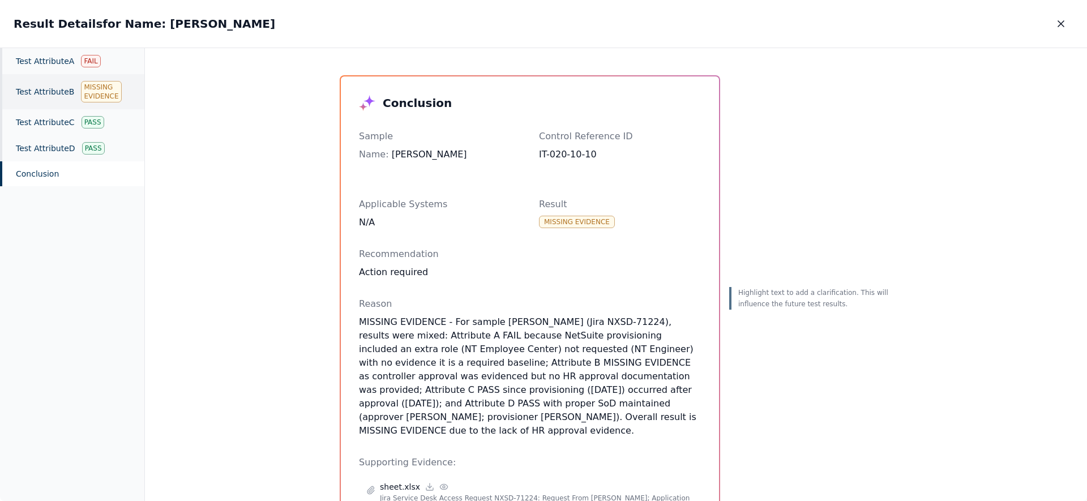
click at [57, 75] on div "Test Attribute B Missing Evidence" at bounding box center [72, 91] width 144 height 35
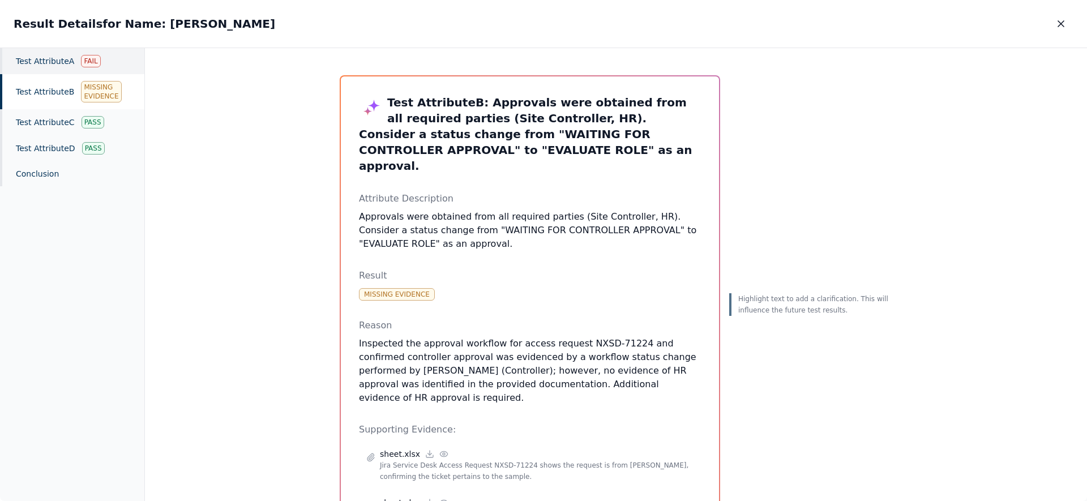
click at [59, 61] on div "Test Attribute A Fail" at bounding box center [72, 61] width 144 height 26
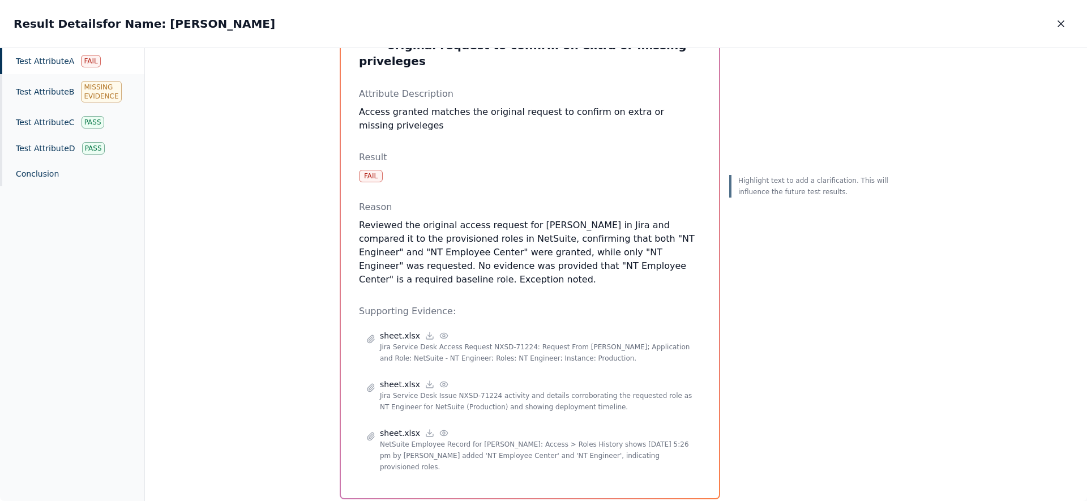
scroll to position [76, 0]
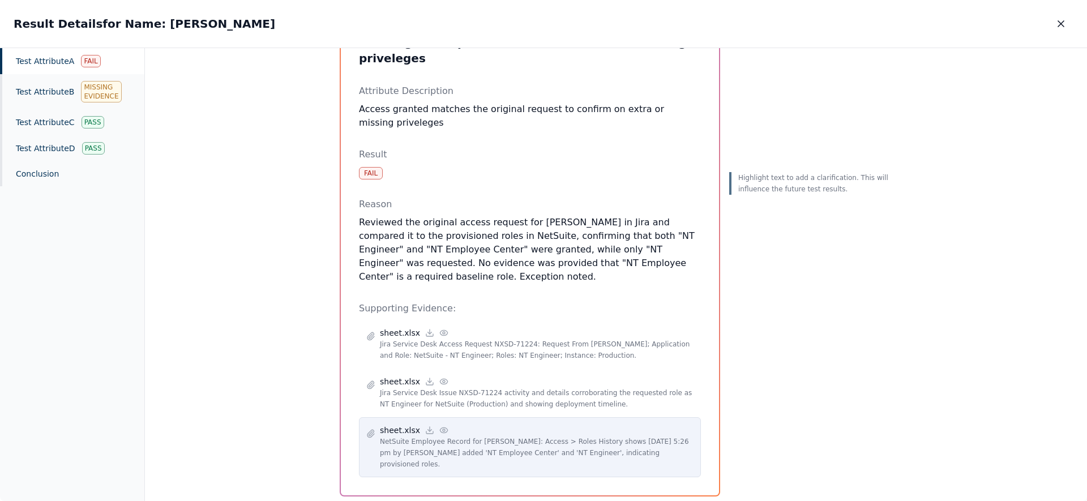
click at [440, 426] on icon at bounding box center [444, 430] width 9 height 9
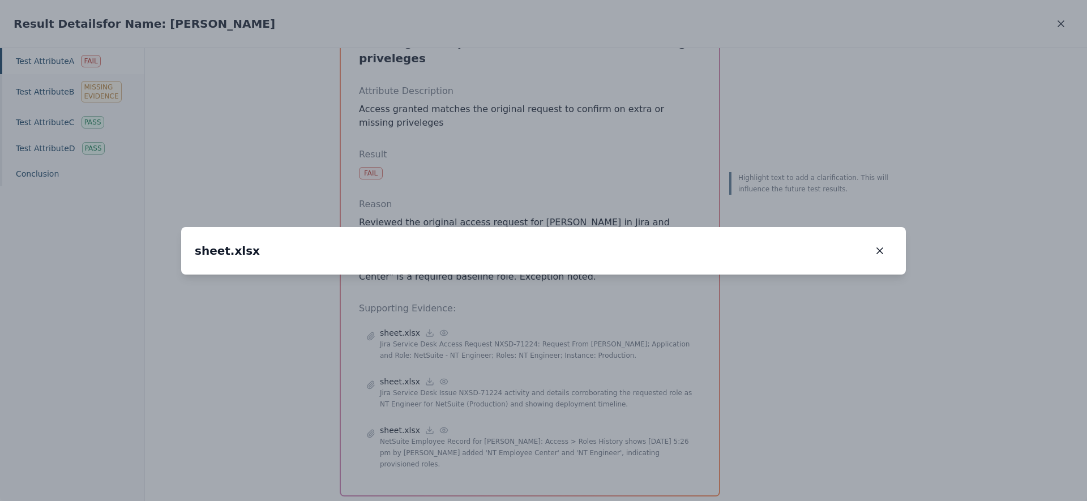
drag, startPoint x: 359, startPoint y: 358, endPoint x: 383, endPoint y: 144, distance: 215.0
click at [568, 60] on img at bounding box center [568, 60] width 0 height 0
drag, startPoint x: 343, startPoint y: 177, endPoint x: 568, endPoint y: 325, distance: 268.8
click at [845, 267] on img at bounding box center [845, 267] width 0 height 0
drag, startPoint x: 667, startPoint y: 360, endPoint x: 411, endPoint y: 88, distance: 373.8
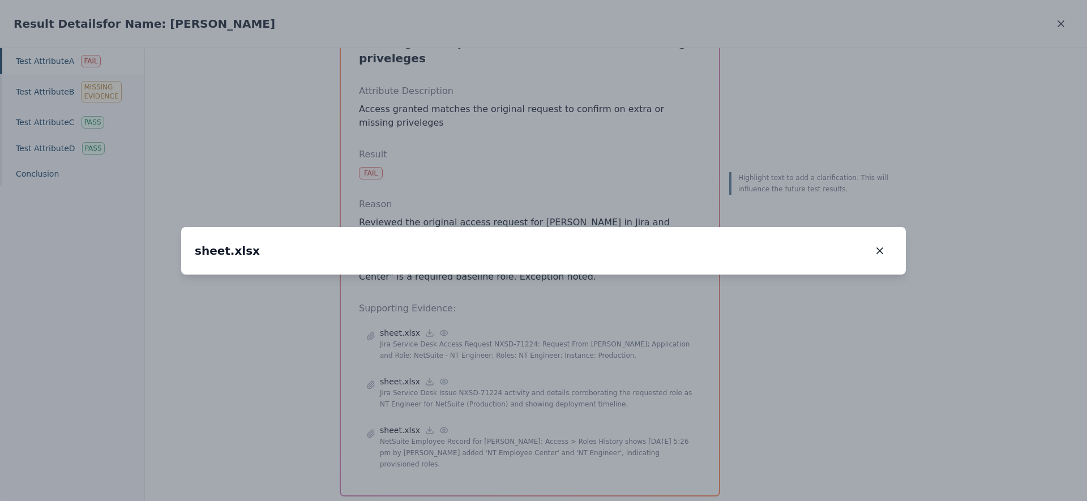
click at [411, 227] on div "sheet.xlsx sheet.xlsx 209 %" at bounding box center [543, 251] width 725 height 48
drag, startPoint x: 370, startPoint y: 218, endPoint x: 490, endPoint y: 223, distance: 120.7
click at [783, 52] on img at bounding box center [783, 52] width 0 height 0
drag, startPoint x: 743, startPoint y: 335, endPoint x: 564, endPoint y: 332, distance: 179.6
click at [574, 51] on img at bounding box center [574, 51] width 0 height 0
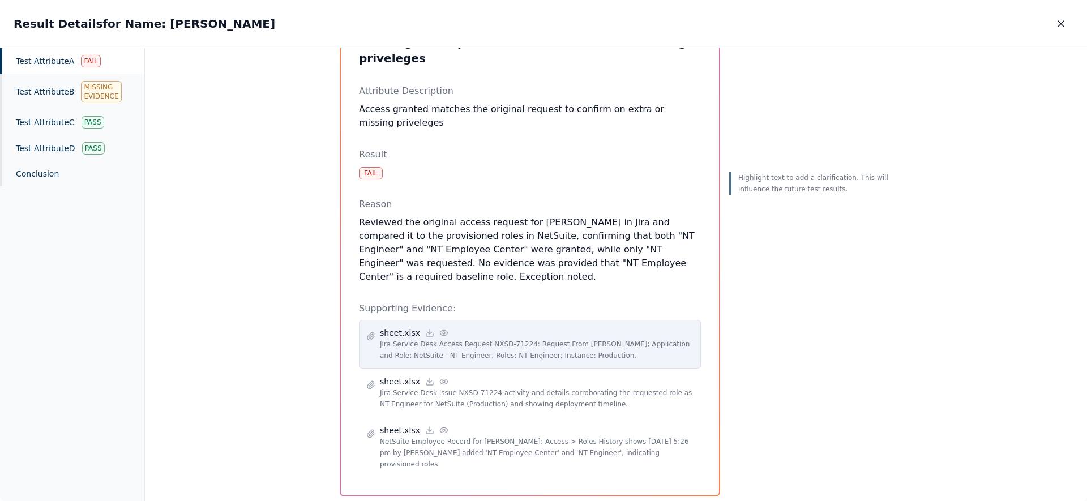
click at [440, 330] on icon at bounding box center [443, 332] width 7 height 5
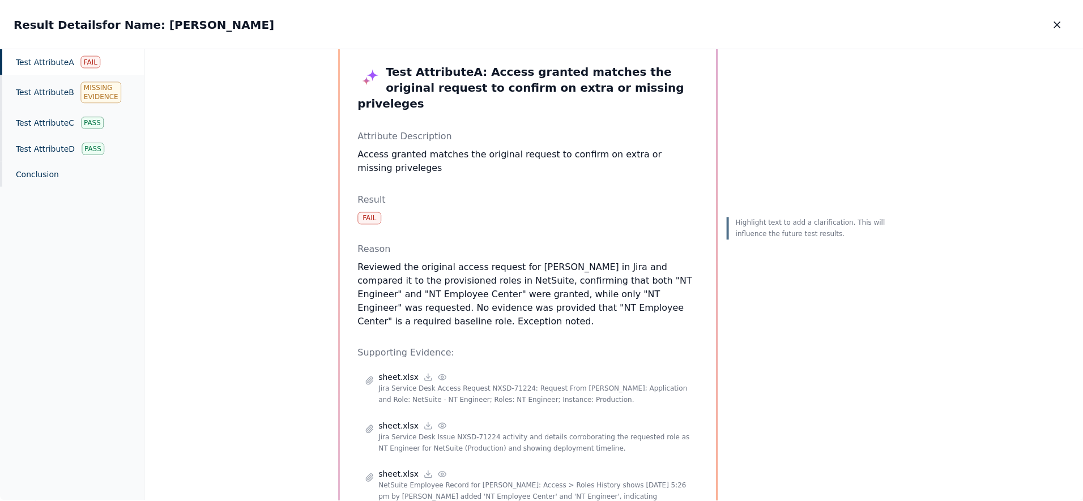
scroll to position [0, 0]
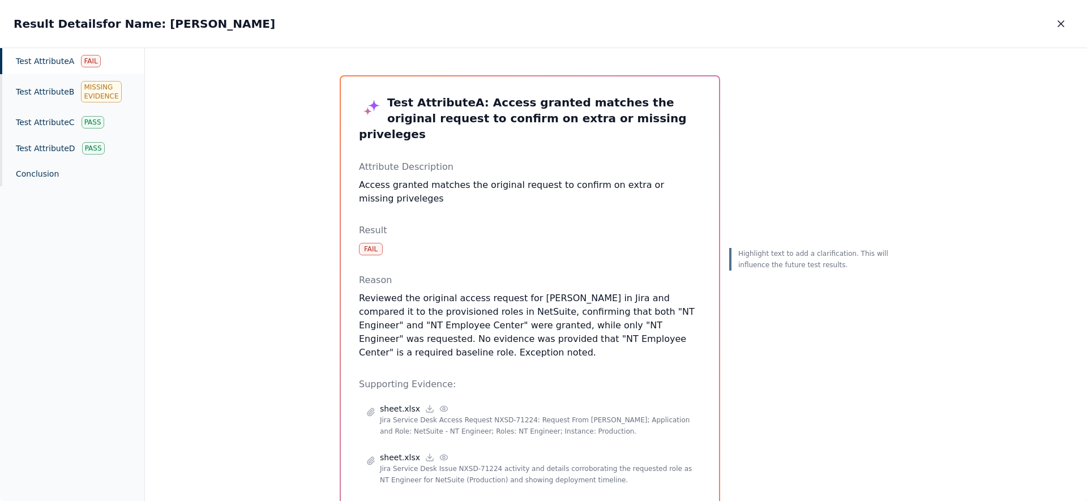
drag, startPoint x: 630, startPoint y: 122, endPoint x: 653, endPoint y: 117, distance: 23.8
click at [643, 118] on h3 "Test Attribute A : Access granted matches the original request to confirm on ex…" at bounding box center [530, 119] width 342 height 48
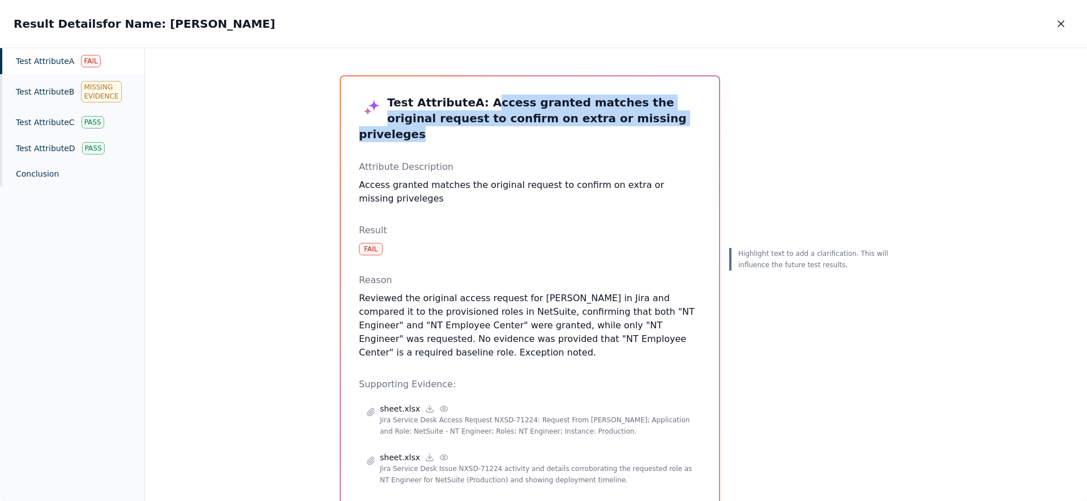
drag, startPoint x: 613, startPoint y: 116, endPoint x: 480, endPoint y: 105, distance: 133.6
click at [480, 105] on h3 "Test Attribute A : Access granted matches the original request to confirm on ex…" at bounding box center [530, 119] width 342 height 48
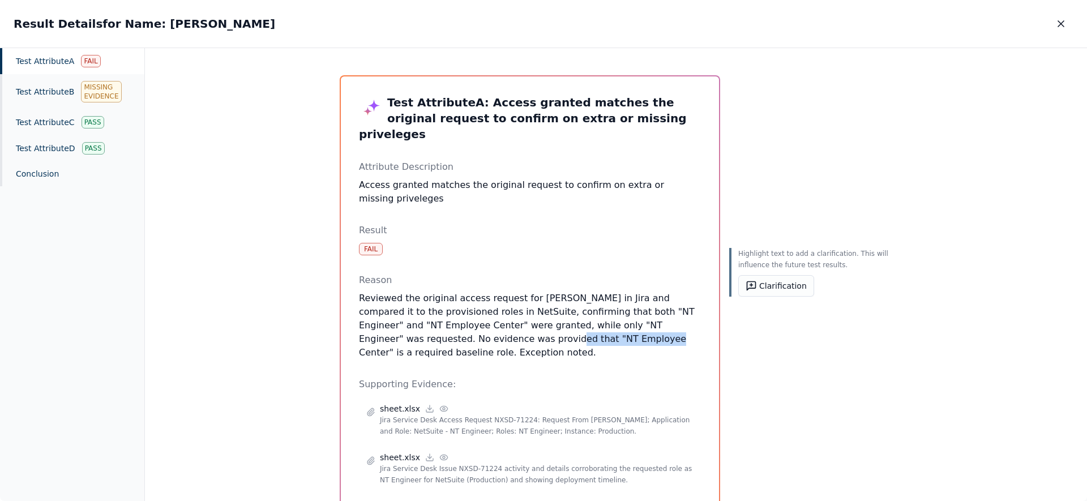
drag, startPoint x: 472, startPoint y: 322, endPoint x: 566, endPoint y: 327, distance: 94.2
click at [566, 327] on p "Reviewed the original access request for Ricky in Jira and compared it to the p…" at bounding box center [530, 326] width 342 height 68
click at [1062, 22] on icon "button" at bounding box center [1061, 23] width 11 height 11
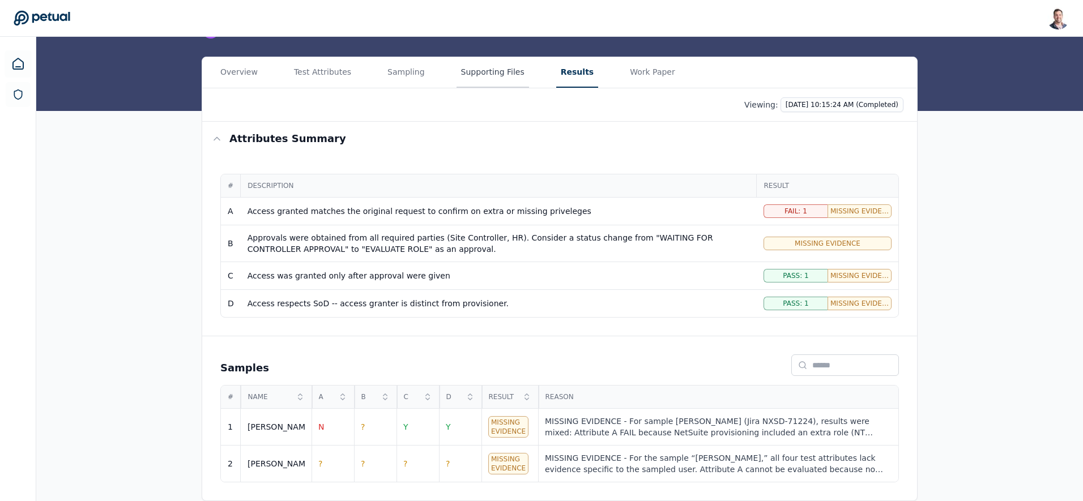
click at [501, 73] on main "Upload supporting files Run manually Logical Security Over User Administration …" at bounding box center [559, 213] width 1047 height 575
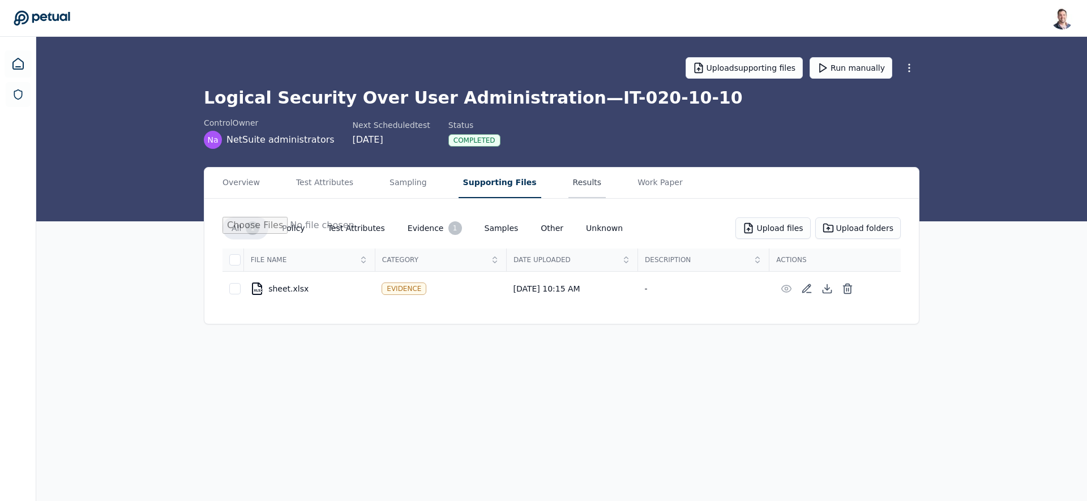
click at [579, 186] on button "Results" at bounding box center [588, 183] width 38 height 31
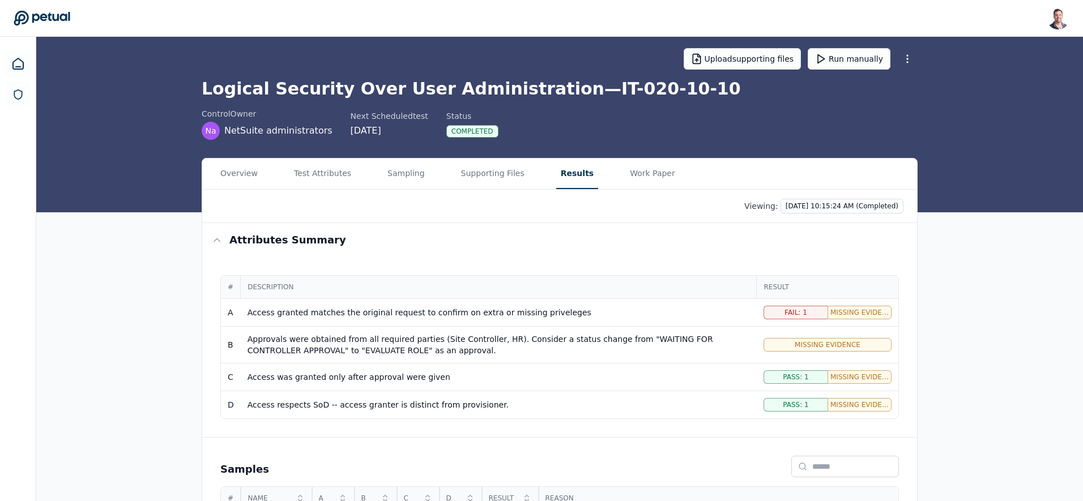
scroll to position [110, 0]
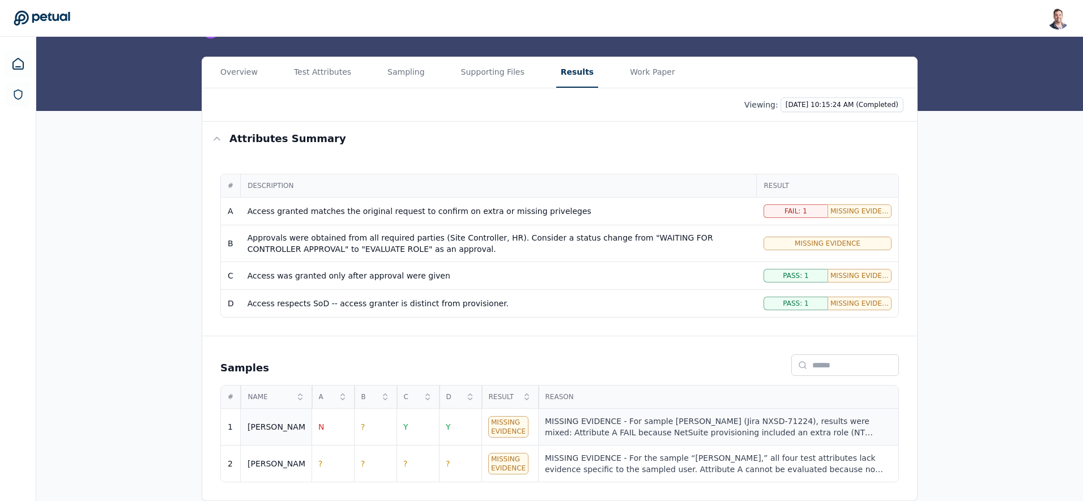
click at [638, 425] on div "MISSING EVIDENCE - For sample Ricky (Jira NXSD-71224), results were mixed: Attr…" at bounding box center [718, 427] width 347 height 23
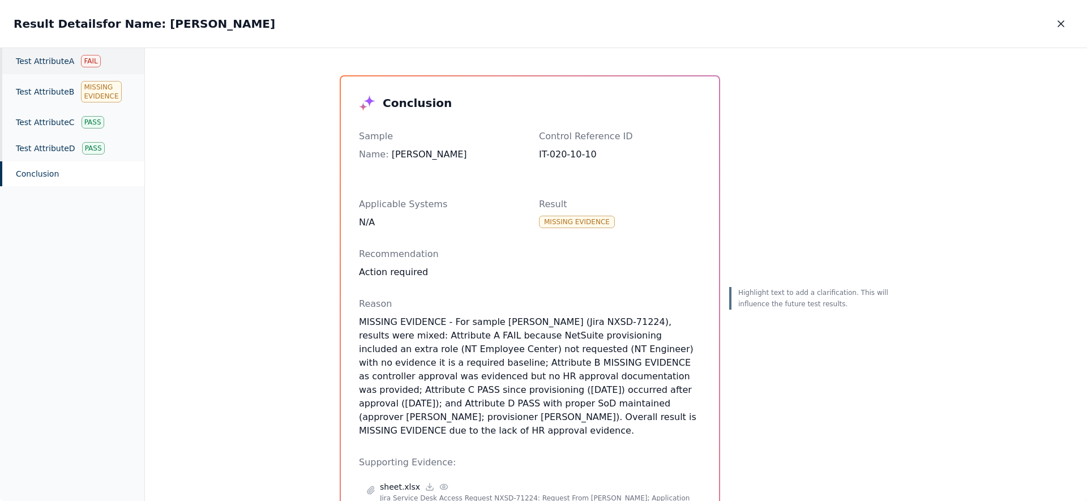
click at [52, 70] on div "Test Attribute A Fail" at bounding box center [72, 61] width 144 height 26
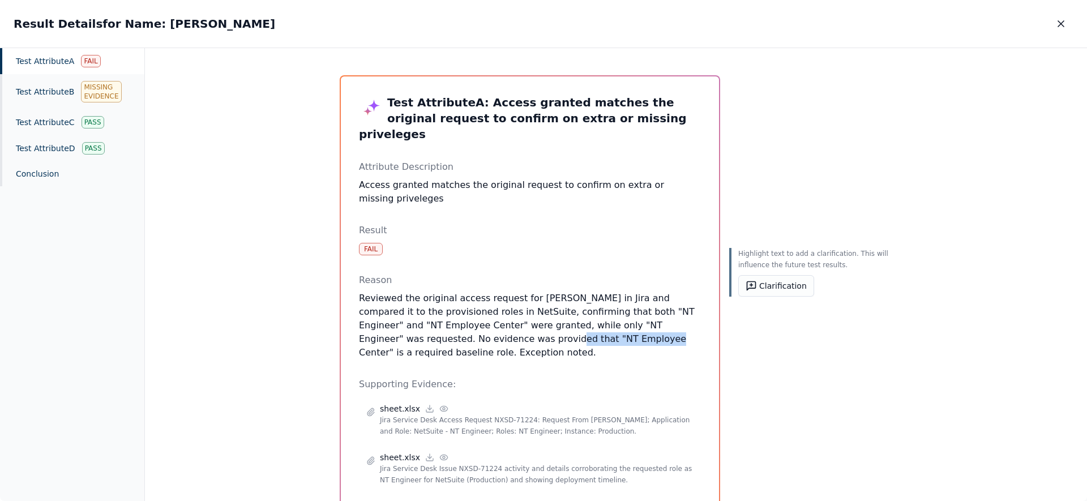
drag, startPoint x: 472, startPoint y: 325, endPoint x: 565, endPoint y: 329, distance: 93.5
click at [565, 329] on p "Reviewed the original access request for Ricky in Jira and compared it to the p…" at bounding box center [530, 326] width 342 height 68
click at [787, 283] on button "Clarification" at bounding box center [777, 286] width 76 height 22
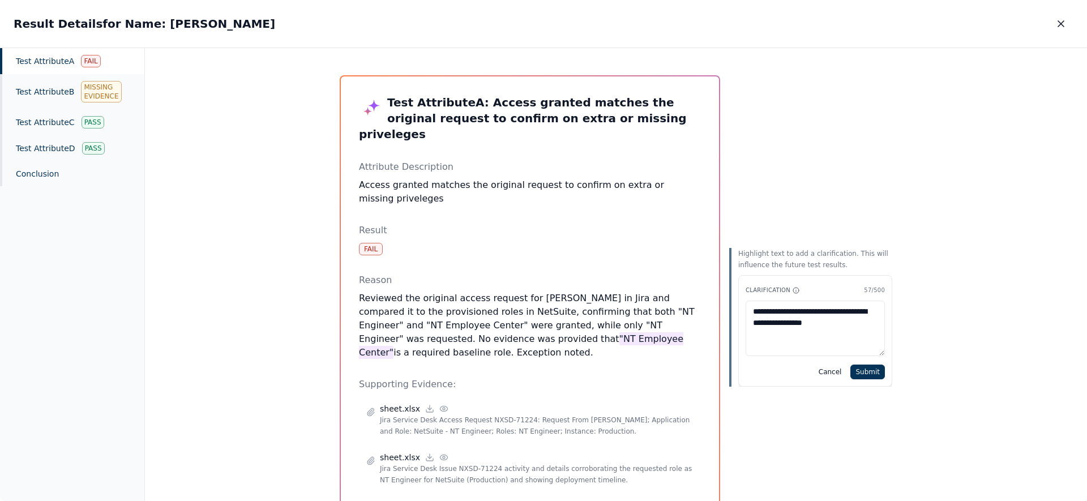
type textarea "**********"
click at [869, 373] on button "Submit" at bounding box center [868, 372] width 35 height 15
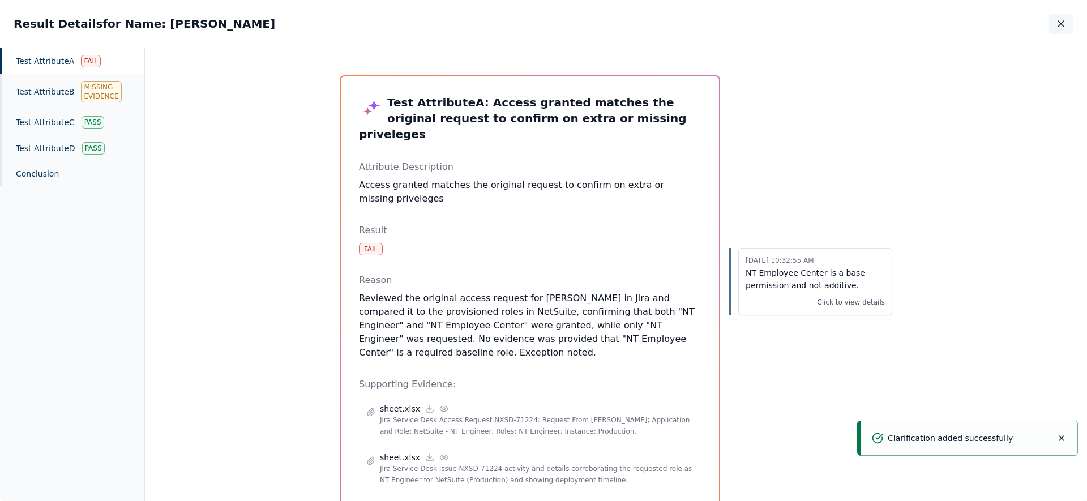
click at [1068, 23] on button "button" at bounding box center [1061, 24] width 25 height 20
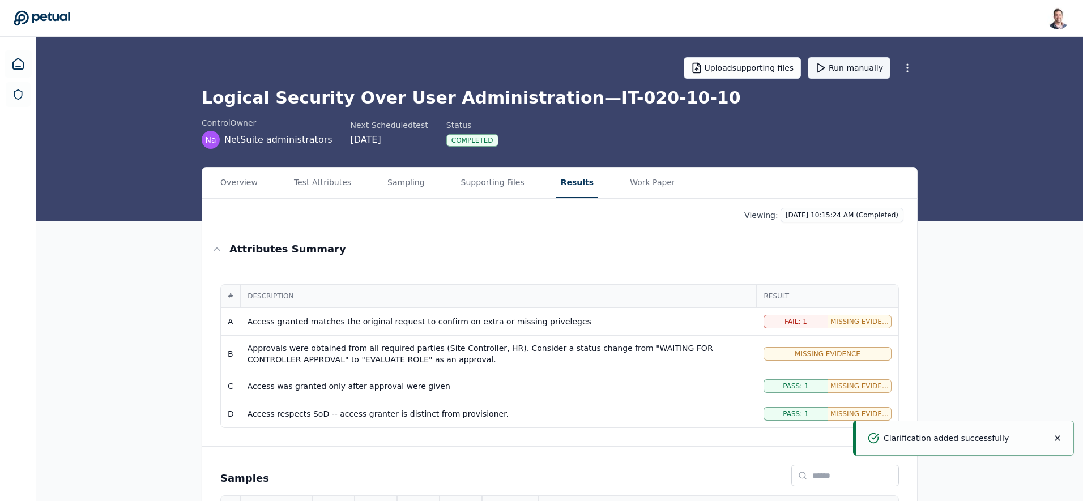
click at [851, 72] on button "Run manually" at bounding box center [849, 68] width 83 height 22
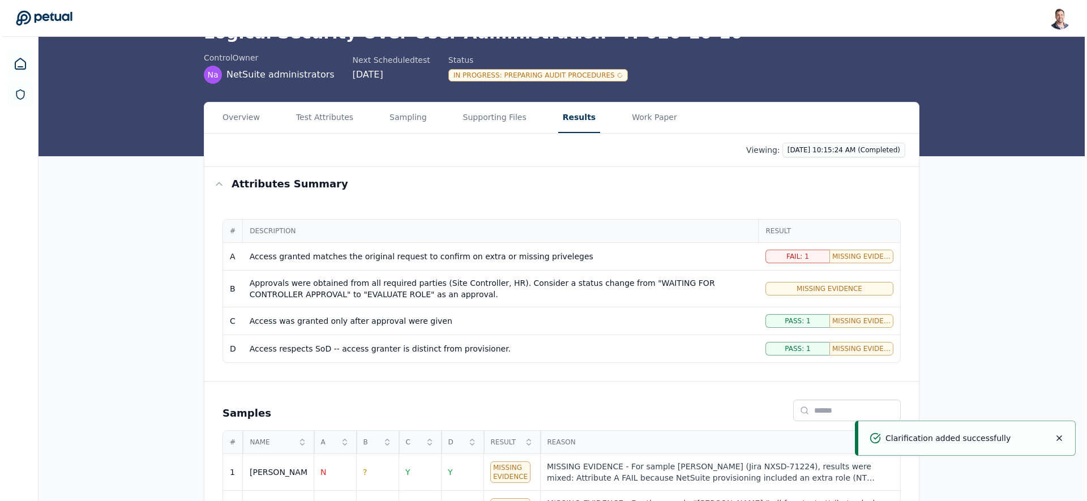
scroll to position [110, 0]
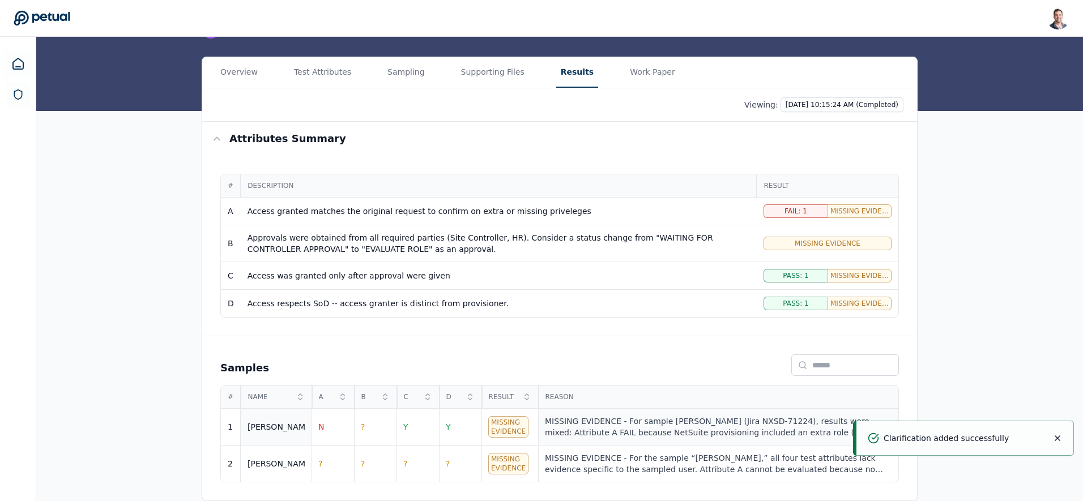
click at [663, 425] on div "MISSING EVIDENCE - For sample Ricky (Jira NXSD-71224), results were mixed: Attr…" at bounding box center [718, 427] width 347 height 23
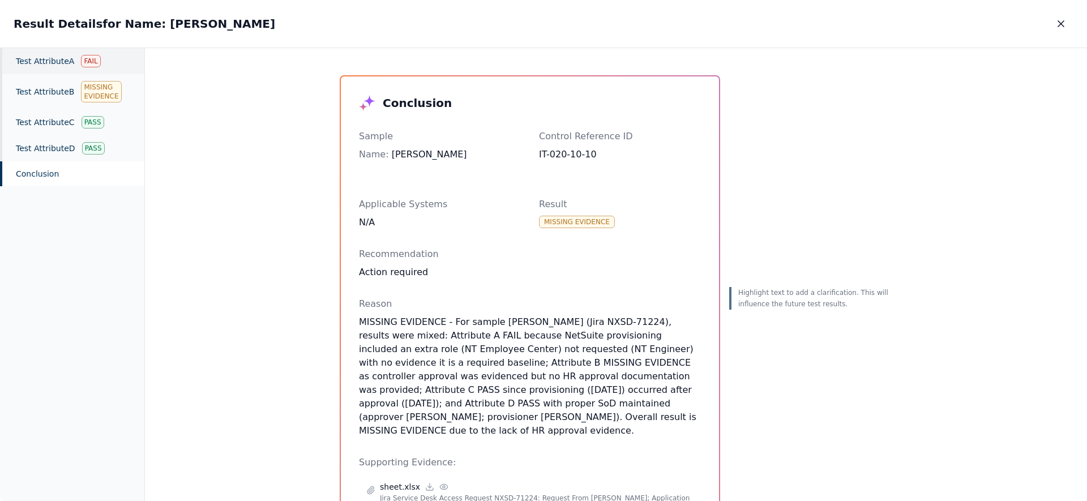
click at [76, 57] on div "Test Attribute A Fail" at bounding box center [72, 61] width 144 height 26
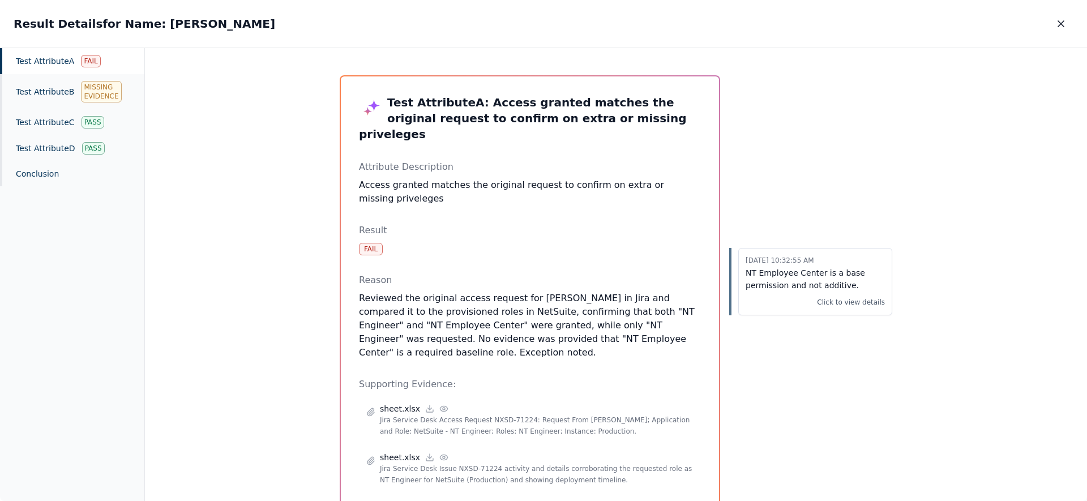
click at [42, 62] on div "Test Attribute A Fail" at bounding box center [72, 61] width 144 height 26
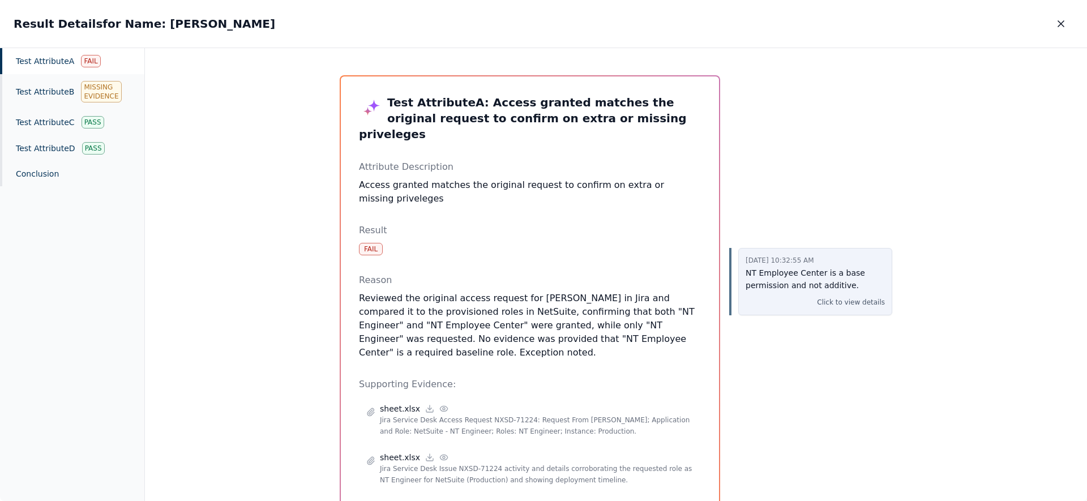
click at [766, 280] on p "NT Employee Center is a base permission and not additive." at bounding box center [815, 280] width 139 height 26
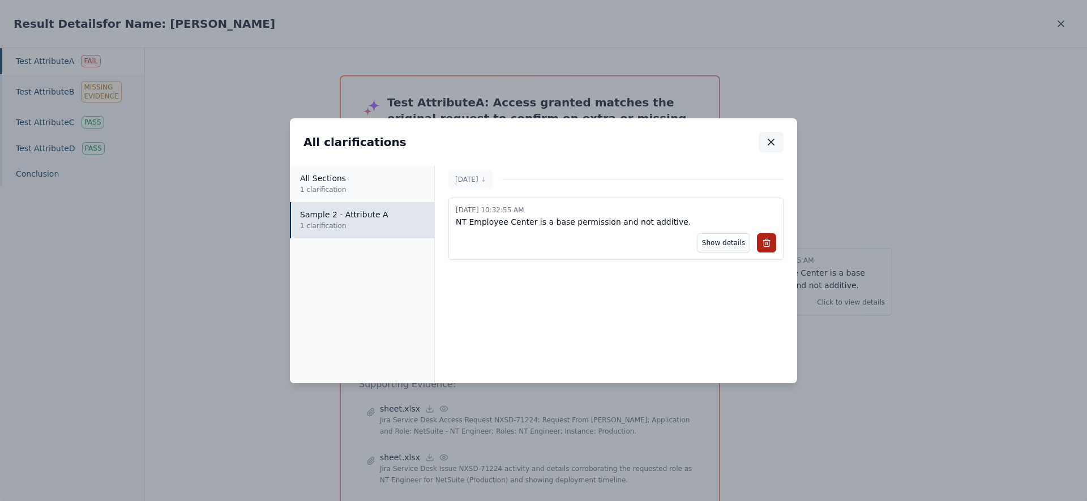
click at [770, 144] on icon "button" at bounding box center [771, 141] width 11 height 11
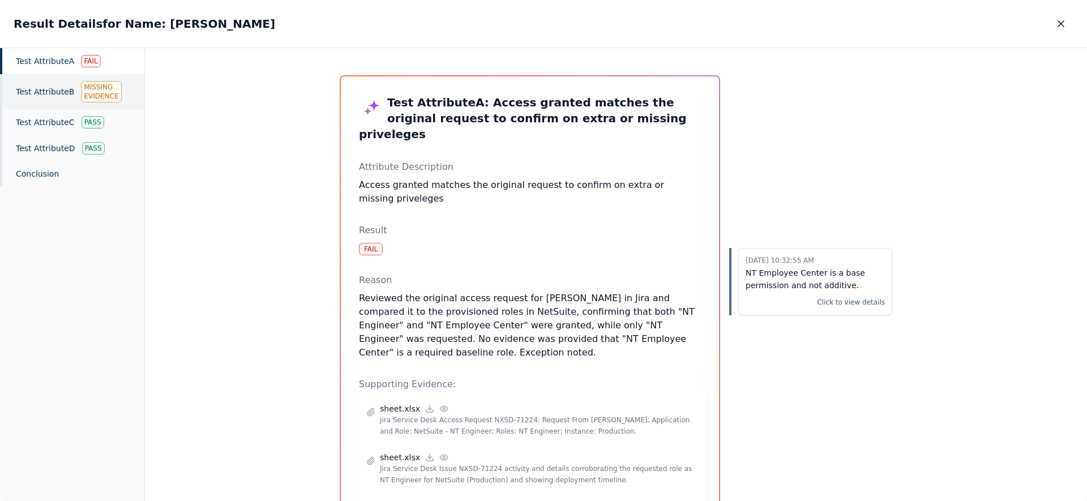
click at [53, 88] on div "Test Attribute B Missing Evidence" at bounding box center [72, 91] width 144 height 35
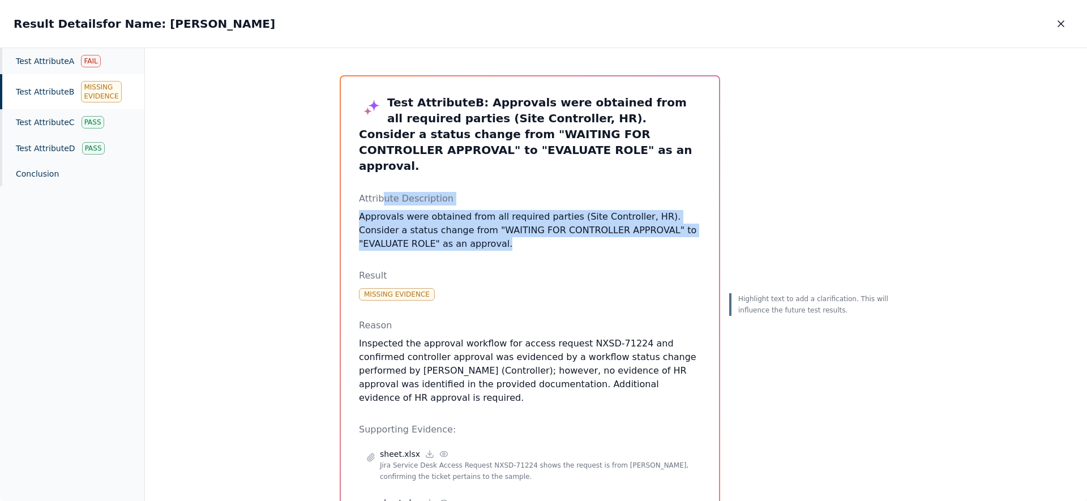
drag, startPoint x: 512, startPoint y: 221, endPoint x: 373, endPoint y: 181, distance: 144.5
click at [374, 192] on div "Attribute Description Approvals were obtained from all required parties (Site C…" at bounding box center [530, 221] width 342 height 59
click at [434, 219] on p "Approvals were obtained from all required parties (Site Controller, HR). Consid…" at bounding box center [530, 230] width 342 height 41
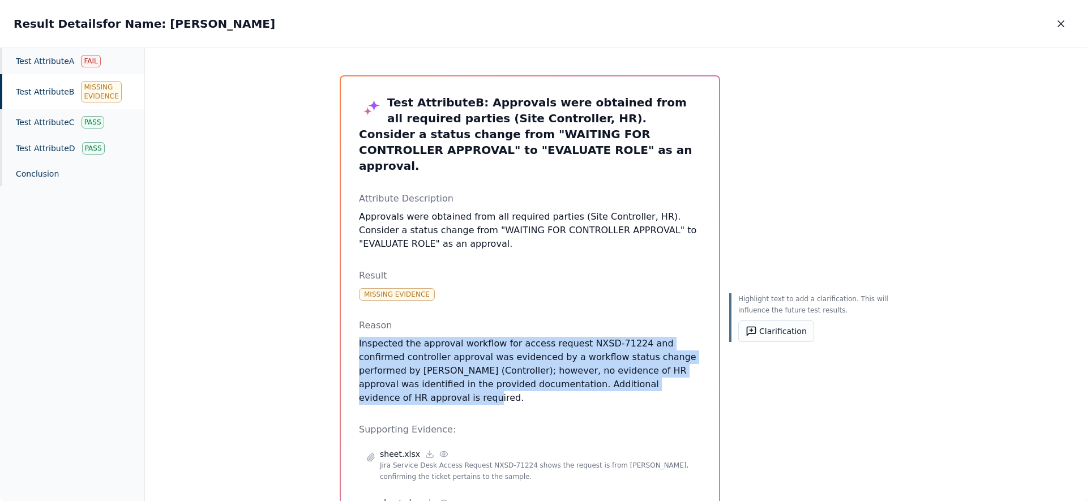
drag, startPoint x: 679, startPoint y: 372, endPoint x: 344, endPoint y: 331, distance: 336.6
click at [344, 331] on div "Test Attribute B : Approvals were obtained from all required parties (Site Cont…" at bounding box center [530, 395] width 378 height 638
click at [363, 355] on p "Inspected the approval workflow for access request NXSD-71224 and confirmed con…" at bounding box center [530, 371] width 342 height 68
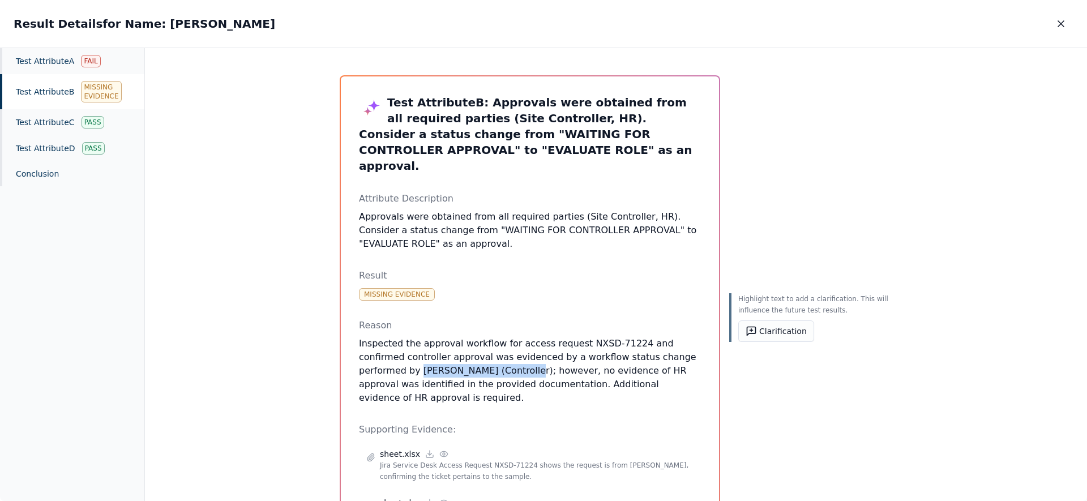
drag, startPoint x: 359, startPoint y: 356, endPoint x: 456, endPoint y: 351, distance: 97.5
click at [456, 351] on p "Inspected the approval workflow for access request NXSD-71224 and confirmed con…" at bounding box center [530, 371] width 342 height 68
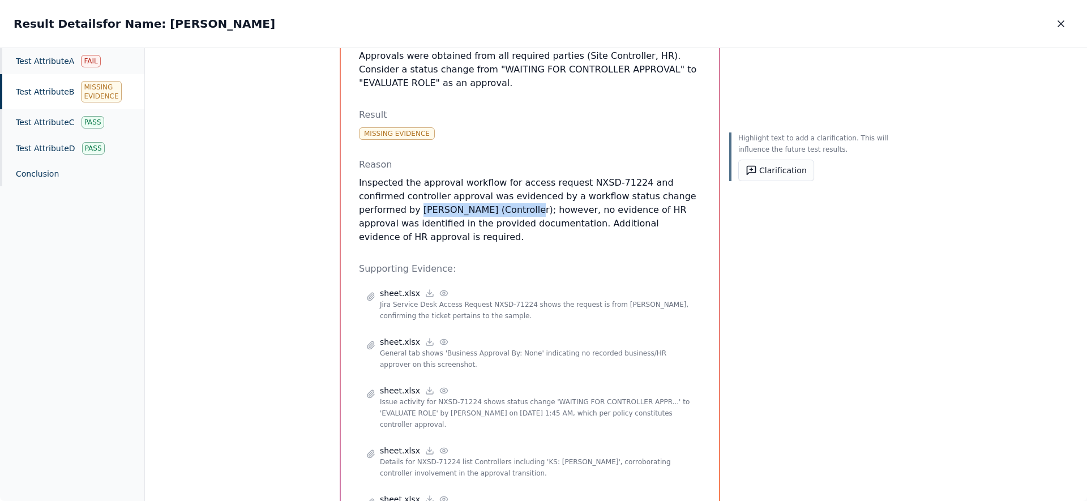
scroll to position [126, 0]
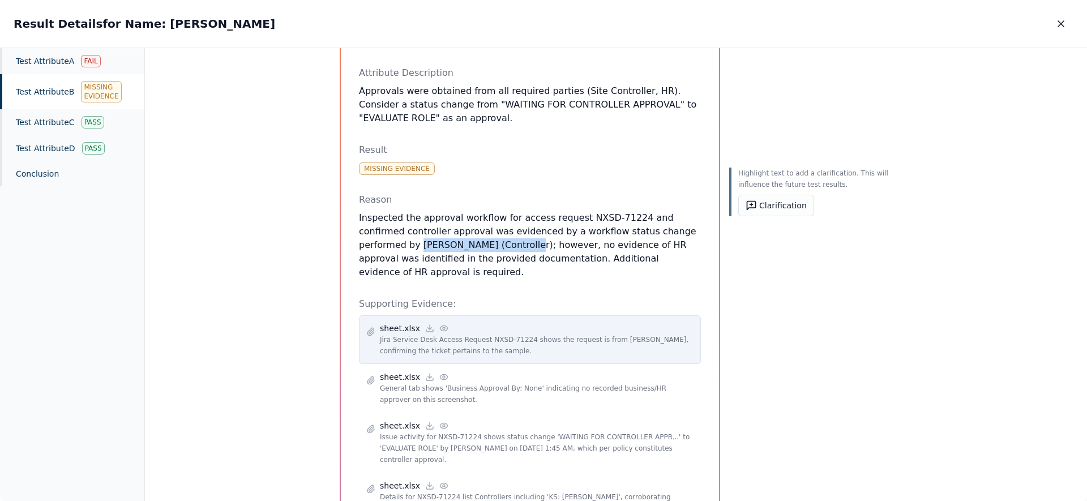
click at [440, 324] on icon at bounding box center [444, 328] width 9 height 9
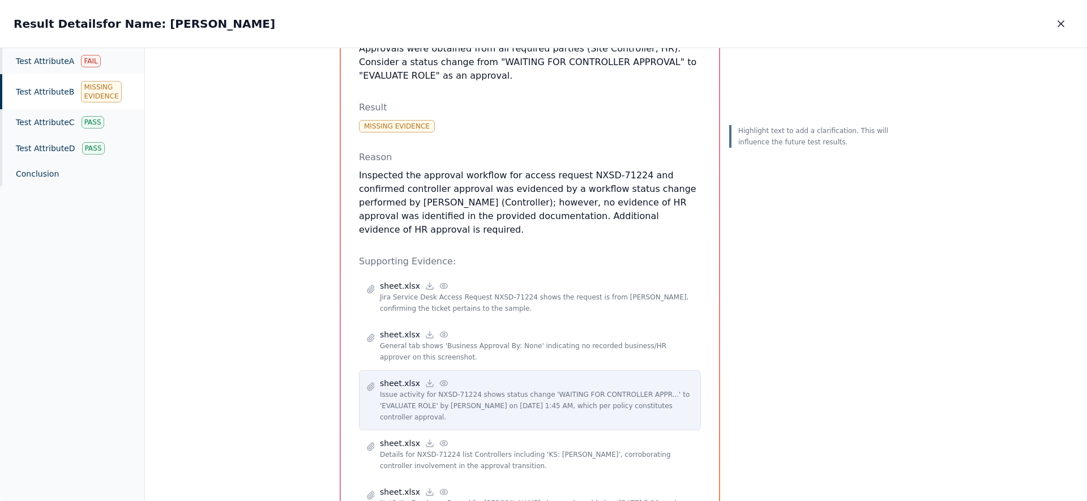
scroll to position [181, 0]
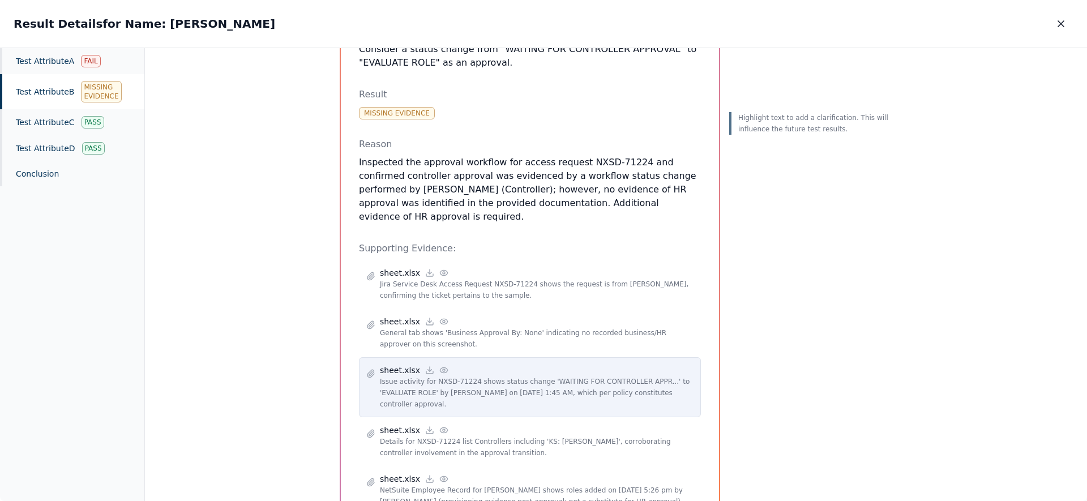
click at [440, 366] on icon at bounding box center [444, 370] width 9 height 9
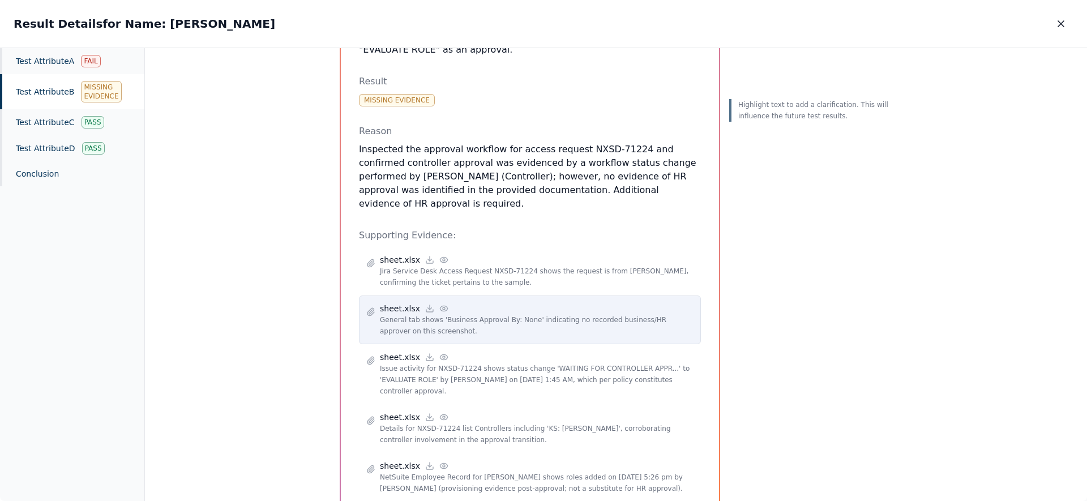
click at [432, 303] on div "sheet.xlsx" at bounding box center [537, 308] width 314 height 11
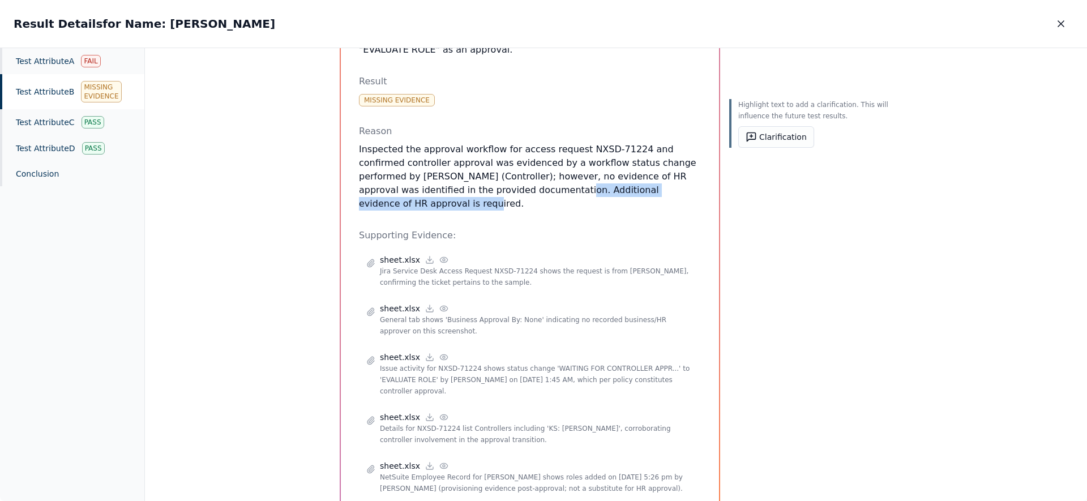
drag, startPoint x: 383, startPoint y: 168, endPoint x: 520, endPoint y: 216, distance: 144.7
click at [468, 177] on p "Inspected the approval workflow for access request NXSD-71224 and confirmed con…" at bounding box center [530, 177] width 342 height 68
click at [60, 124] on div "Test Attribute C Pass" at bounding box center [72, 122] width 144 height 26
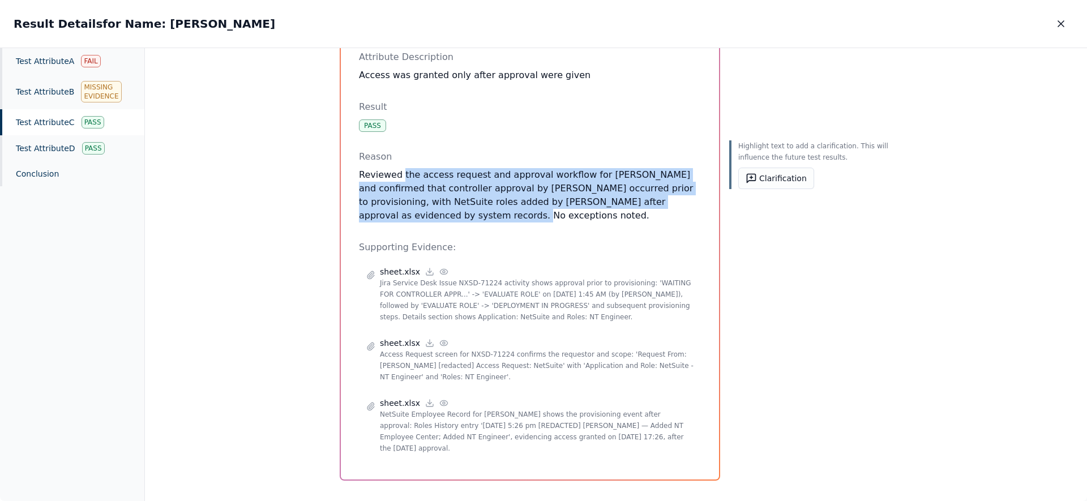
drag, startPoint x: 425, startPoint y: 195, endPoint x: 388, endPoint y: 174, distance: 42.6
click at [390, 175] on div "Test Attribute C : Access was granted only after approval were given Attribute …" at bounding box center [530, 231] width 342 height 461
click at [348, 190] on div "Test Attribute C : Access was granted only after approval were given Attribute …" at bounding box center [530, 230] width 378 height 497
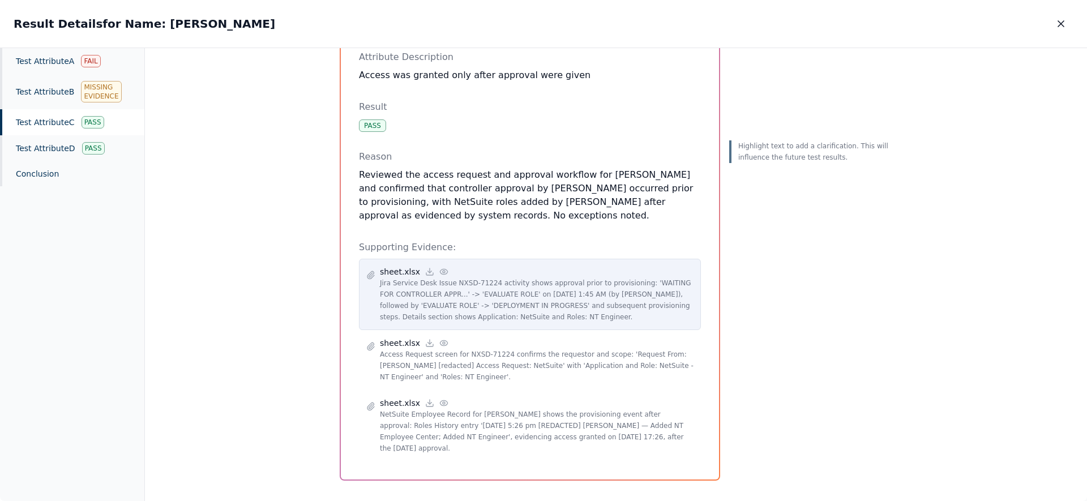
click at [440, 275] on icon at bounding box center [444, 271] width 9 height 9
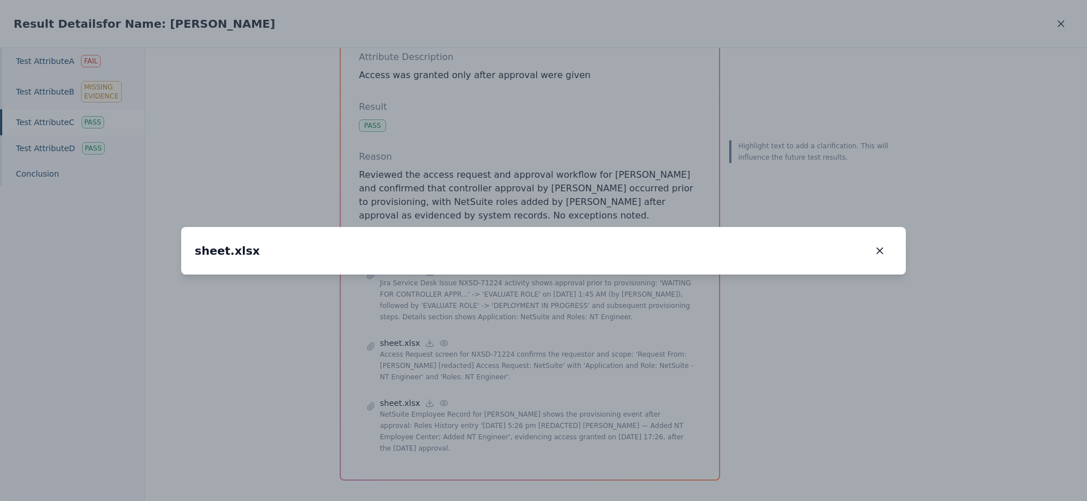
drag, startPoint x: 447, startPoint y: 359, endPoint x: 451, endPoint y: 176, distance: 183.0
click at [546, 109] on img at bounding box center [546, 109] width 0 height 0
drag, startPoint x: 324, startPoint y: 390, endPoint x: 476, endPoint y: 307, distance: 173.1
click at [699, 6] on img at bounding box center [699, 6] width 0 height 0
drag, startPoint x: 676, startPoint y: 353, endPoint x: 593, endPoint y: 349, distance: 83.4
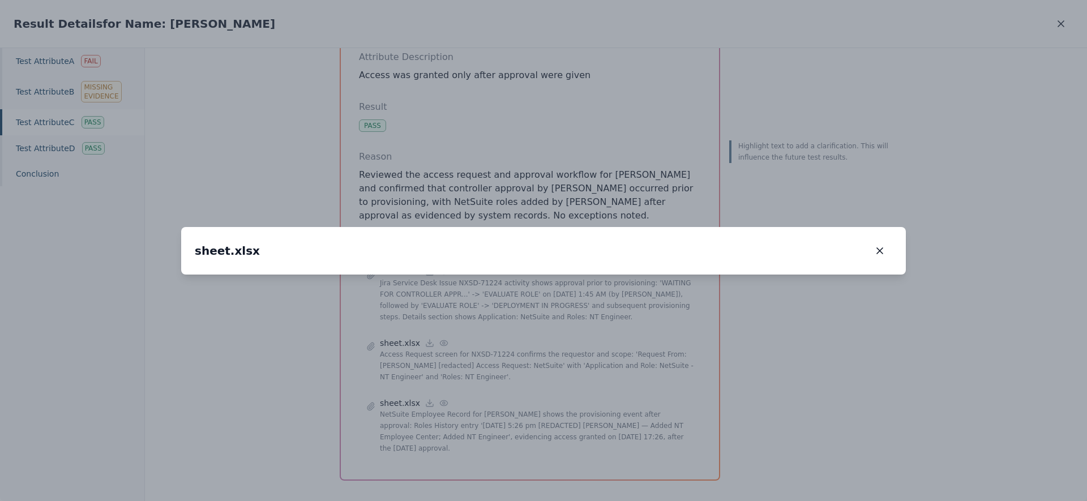
drag, startPoint x: 634, startPoint y: 343, endPoint x: 449, endPoint y: 351, distance: 185.9
click at [501, 15] on img at bounding box center [501, 15] width 0 height 0
drag, startPoint x: 659, startPoint y: 351, endPoint x: 510, endPoint y: 356, distance: 149.6
click at [339, 22] on img at bounding box center [339, 22] width 0 height 0
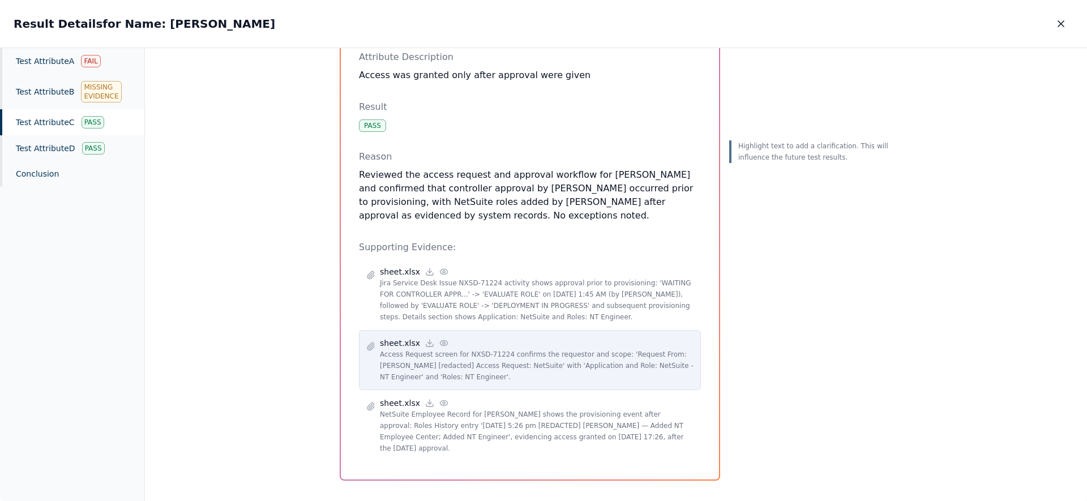
click at [440, 342] on icon at bounding box center [444, 343] width 9 height 9
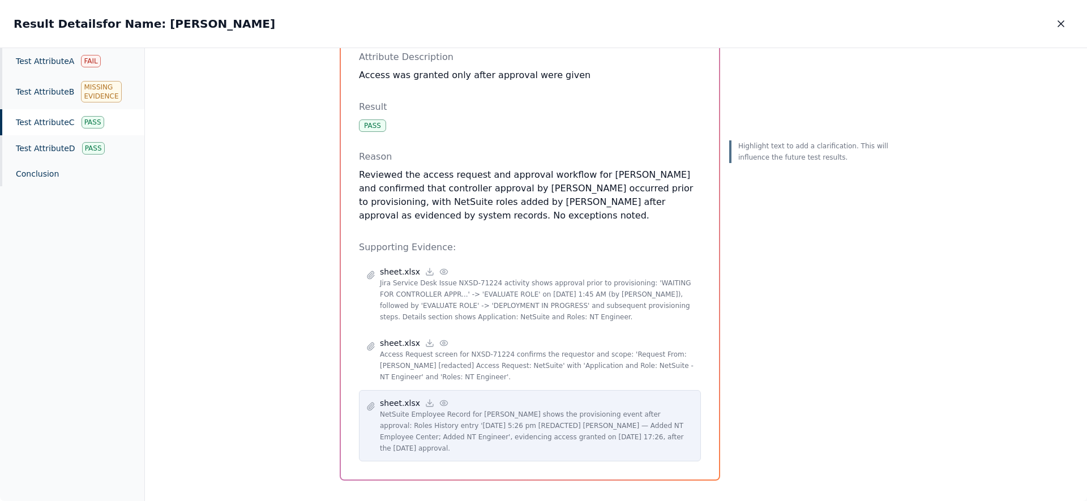
click at [440, 403] on icon at bounding box center [444, 403] width 9 height 9
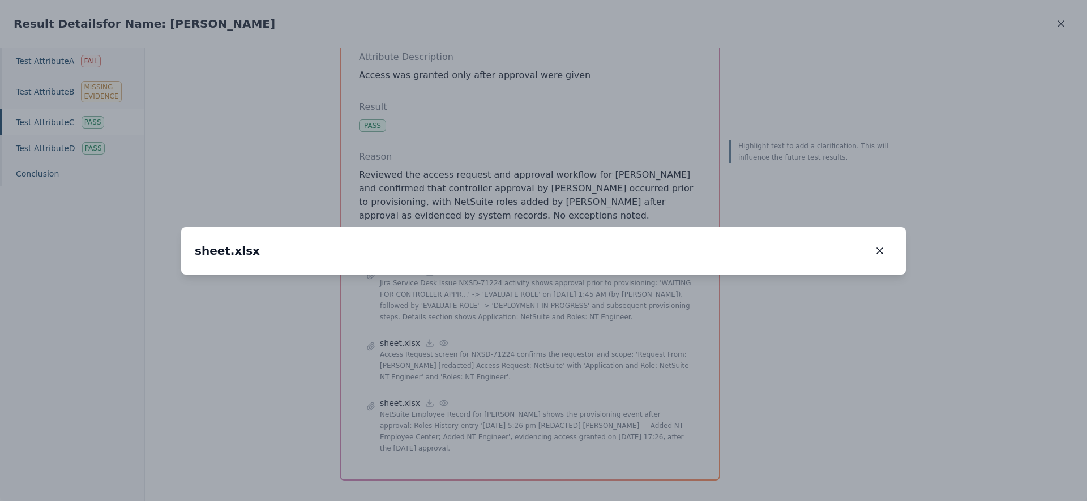
drag, startPoint x: 549, startPoint y: 226, endPoint x: 571, endPoint y: 202, distance: 32.9
click at [816, 99] on img at bounding box center [816, 99] width 0 height 0
drag, startPoint x: 409, startPoint y: 322, endPoint x: 459, endPoint y: 232, distance: 102.7
click at [865, 12] on img at bounding box center [865, 12] width 0 height 0
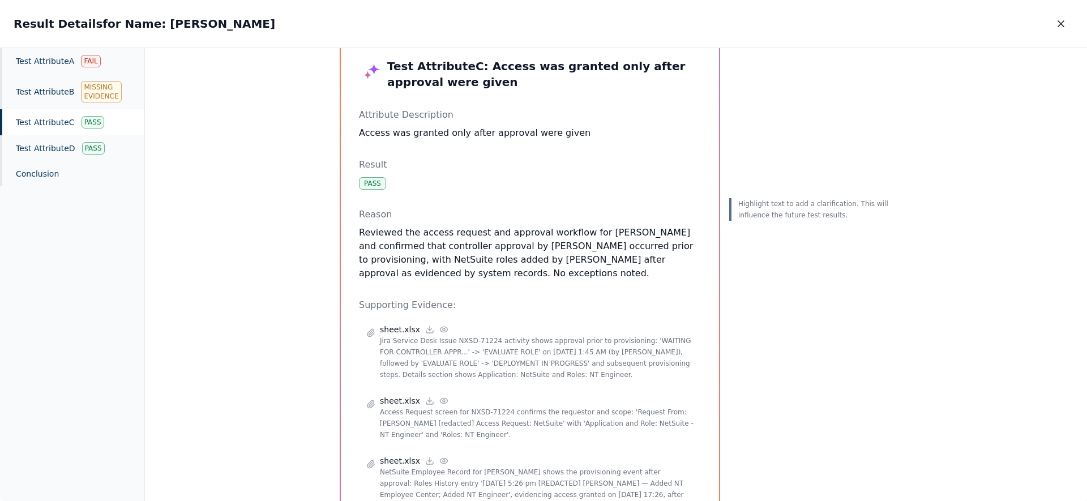
scroll to position [0, 0]
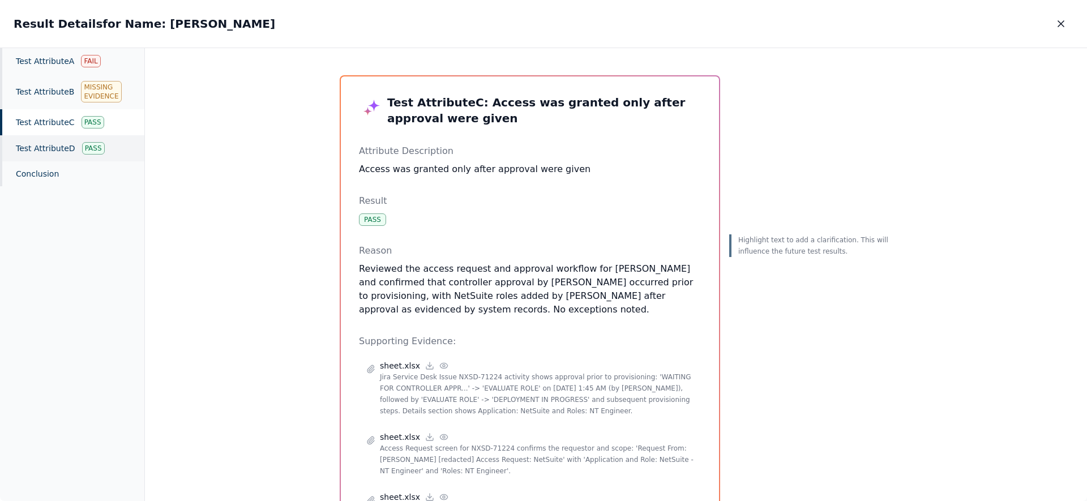
click at [79, 146] on div "Test Attribute D Pass" at bounding box center [72, 148] width 144 height 26
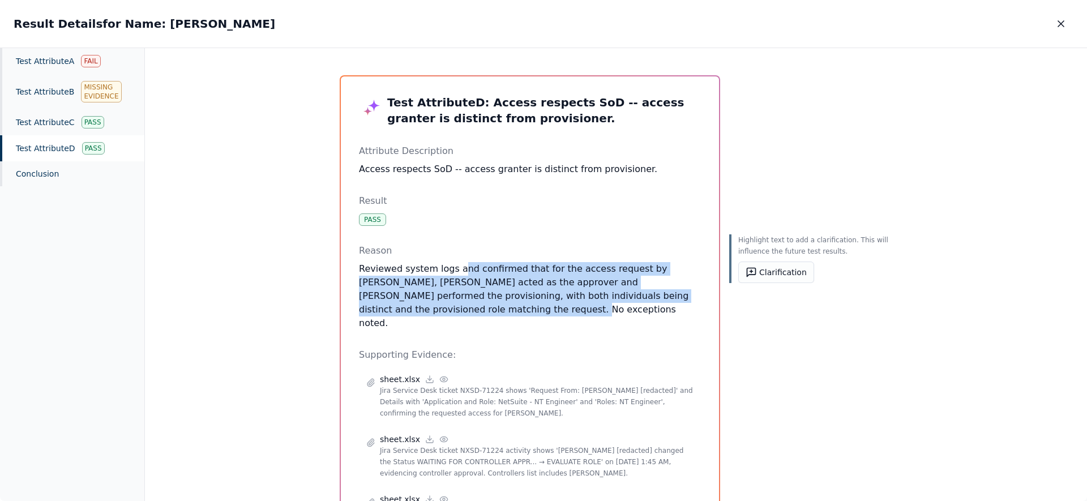
drag, startPoint x: 547, startPoint y: 296, endPoint x: 450, endPoint y: 264, distance: 101.9
click at [451, 265] on p "Reviewed system logs and confirmed that for the access request by Ricky, Kumare…" at bounding box center [530, 296] width 342 height 68
drag, startPoint x: 424, startPoint y: 265, endPoint x: 534, endPoint y: 307, distance: 117.6
click at [534, 307] on p "Reviewed system logs and confirmed that for the access request by Ricky, Kumare…" at bounding box center [530, 296] width 342 height 68
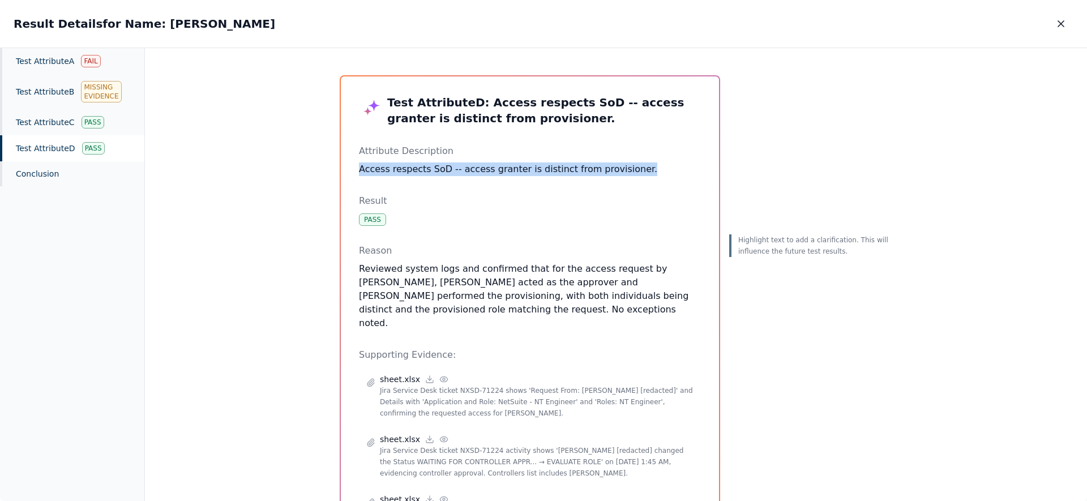
drag, startPoint x: 349, startPoint y: 173, endPoint x: 638, endPoint y: 179, distance: 288.9
click at [638, 179] on div "Test Attribute D : Access respects SoD -- access granter is distinct from provi…" at bounding box center [530, 320] width 378 height 488
click at [345, 164] on div "Test Attribute D : Access respects SoD -- access granter is distinct from provi…" at bounding box center [530, 320] width 378 height 488
drag, startPoint x: 351, startPoint y: 166, endPoint x: 709, endPoint y: 168, distance: 358.0
click at [705, 168] on div "Test Attribute D : Access respects SoD -- access granter is distinct from provi…" at bounding box center [530, 320] width 378 height 488
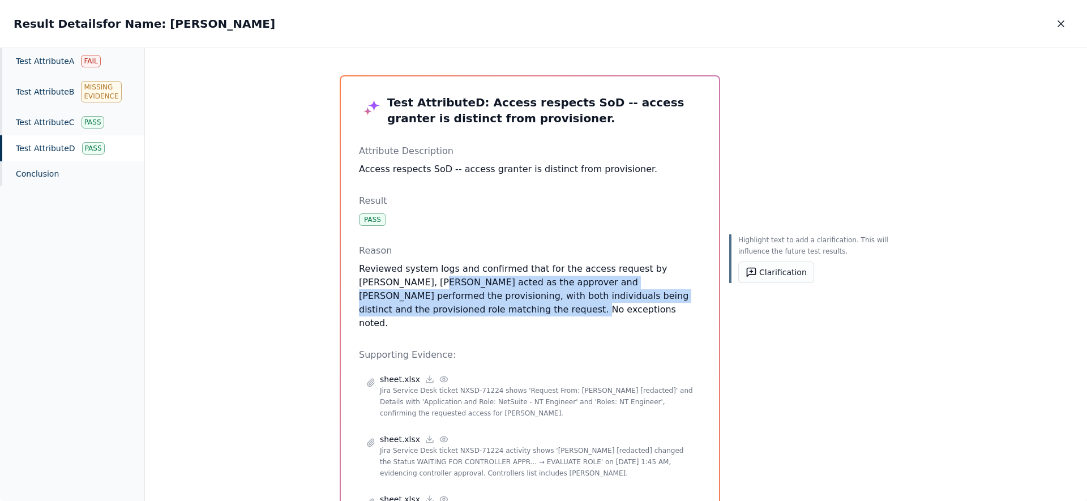
drag, startPoint x: 483, startPoint y: 305, endPoint x: 350, endPoint y: 261, distance: 139.7
click at [354, 262] on div "Test Attribute D : Access respects SoD -- access granter is distinct from provi…" at bounding box center [530, 320] width 378 height 488
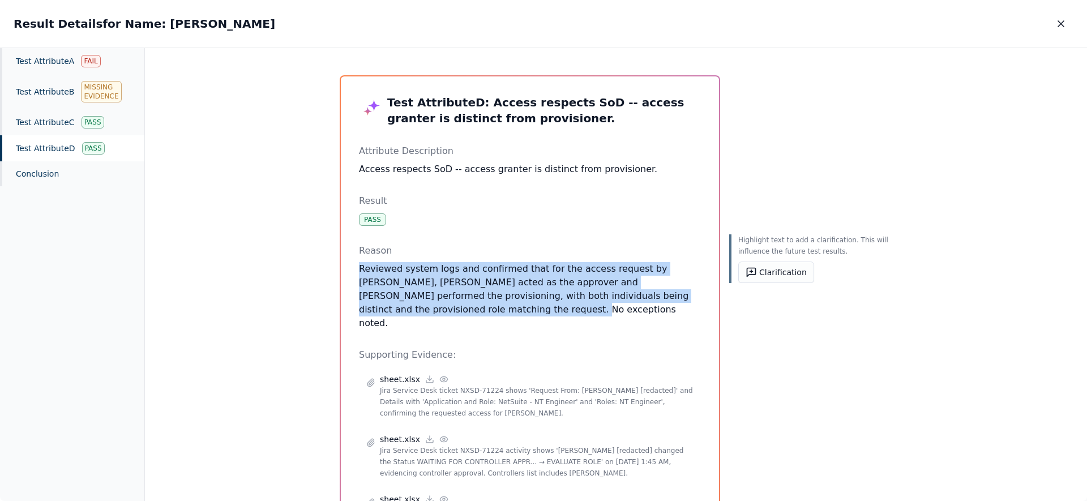
click at [535, 317] on p "Reviewed system logs and confirmed that for the access request by Ricky, Kumare…" at bounding box center [530, 296] width 342 height 68
drag, startPoint x: 530, startPoint y: 317, endPoint x: 331, endPoint y: 268, distance: 205.2
click at [331, 268] on div "Test Attribute D : Access respects SoD -- access granter is distinct from provi…" at bounding box center [616, 321] width 580 height 518
click at [1059, 27] on icon "button" at bounding box center [1061, 23] width 11 height 11
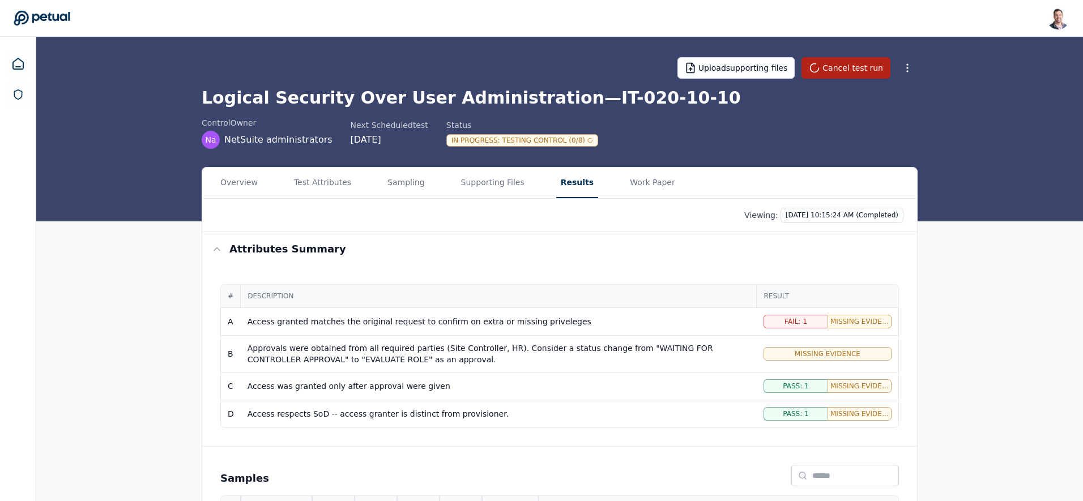
click at [586, 95] on h1 "Logical Security Over User Administration — IT-020-10-10" at bounding box center [560, 98] width 716 height 20
click at [816, 324] on div "Fail: 1" at bounding box center [795, 322] width 64 height 14
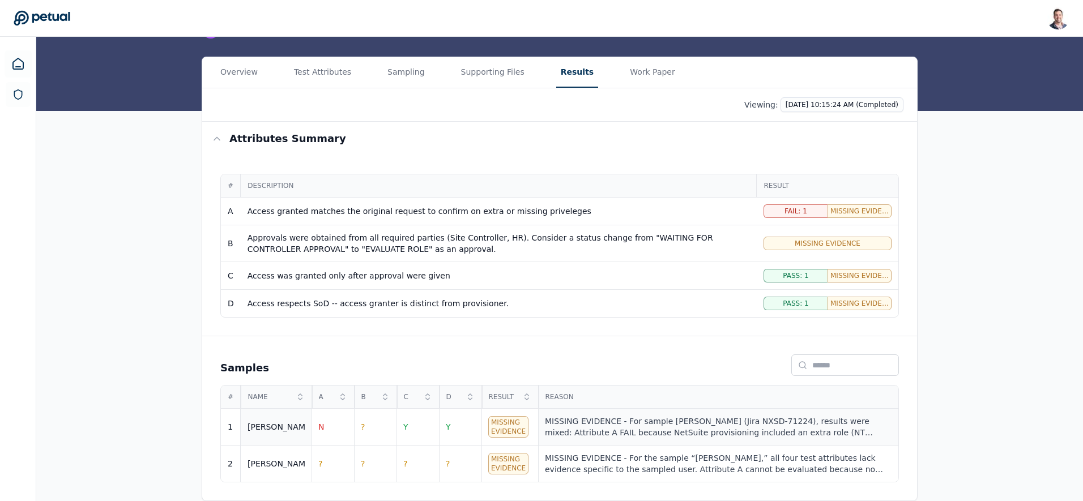
click at [685, 425] on div "MISSING EVIDENCE - For sample Ricky (Jira NXSD-71224), results were mixed: Attr…" at bounding box center [718, 427] width 347 height 23
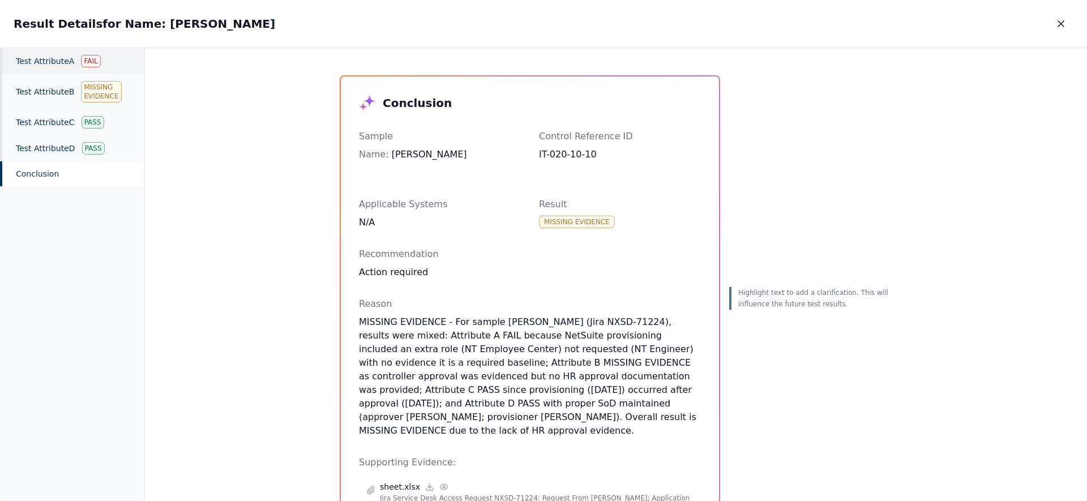
click at [72, 64] on div "Test Attribute A Fail" at bounding box center [72, 61] width 144 height 26
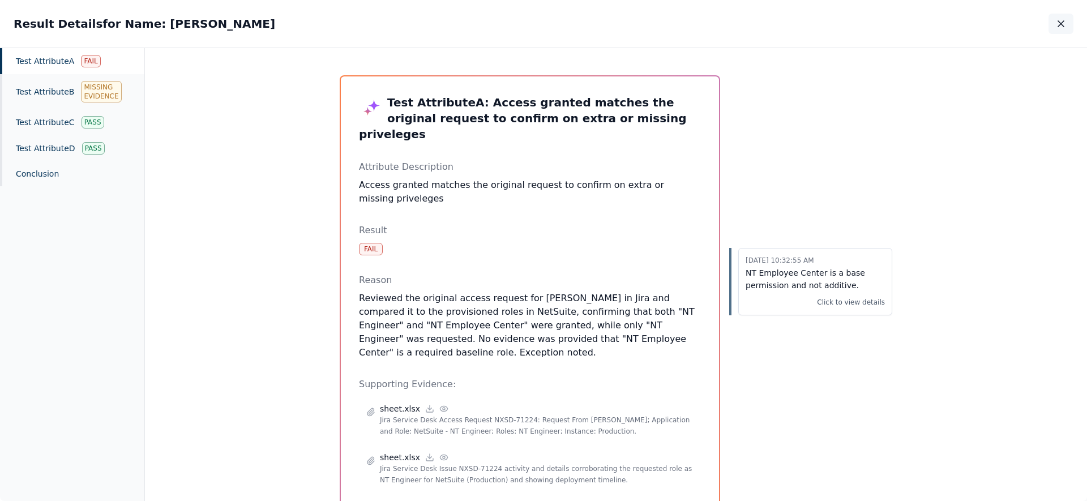
click at [1063, 22] on icon "button" at bounding box center [1062, 24] width 6 height 6
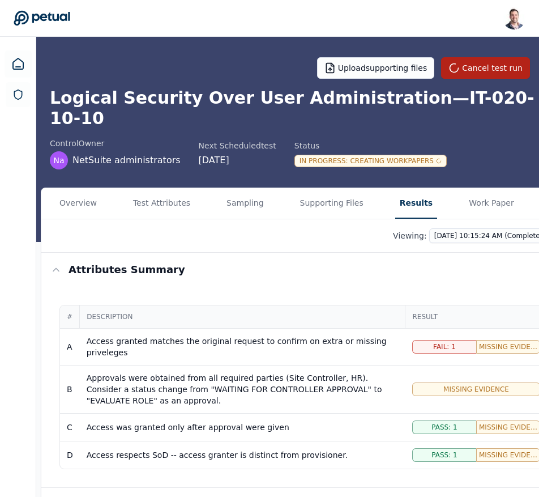
click at [225, 103] on h1 "Logical Security Over User Administration — IT-020-10-10" at bounding box center [303, 108] width 507 height 41
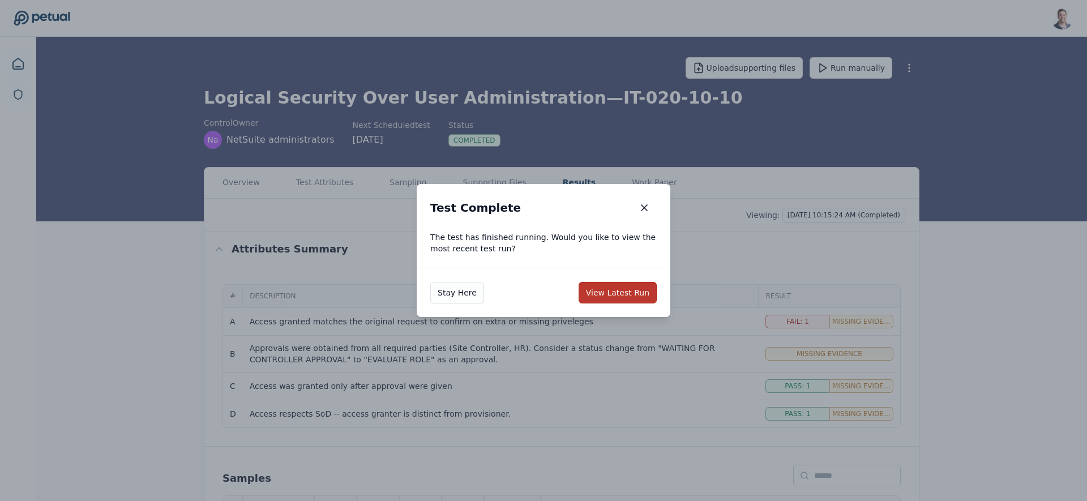
click at [600, 293] on button "View Latest Run" at bounding box center [618, 293] width 78 height 22
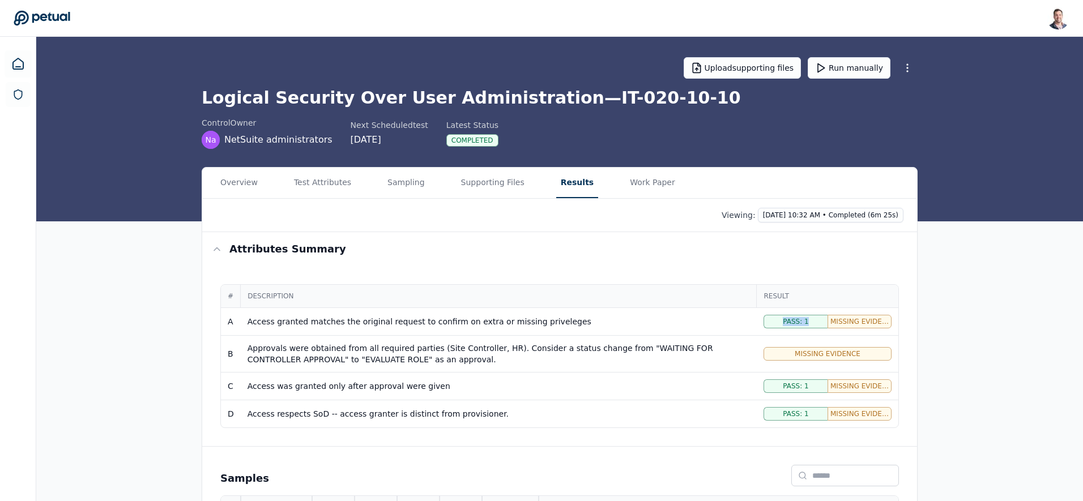
click at [835, 319] on div "Pass: 1 Missing Evidence: 1" at bounding box center [827, 322] width 128 height 14
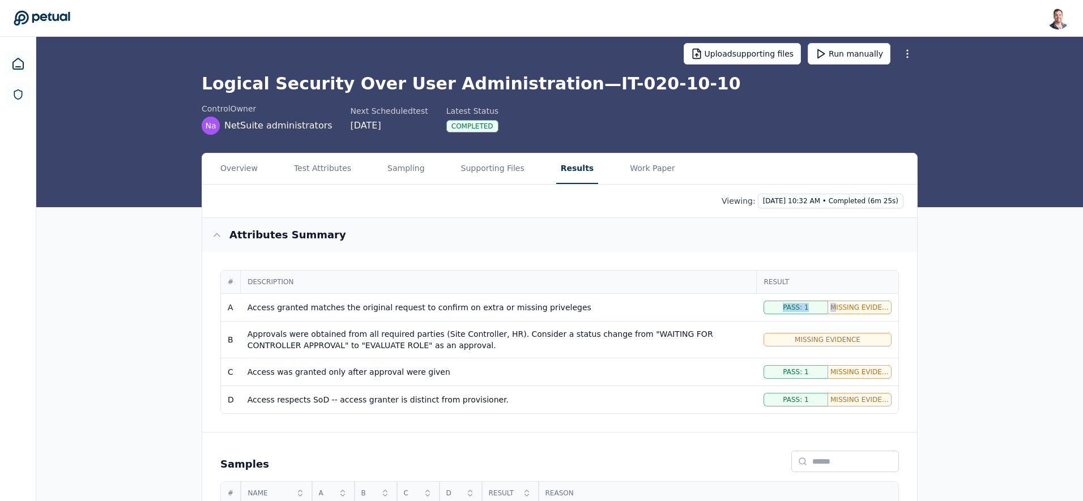
scroll to position [110, 0]
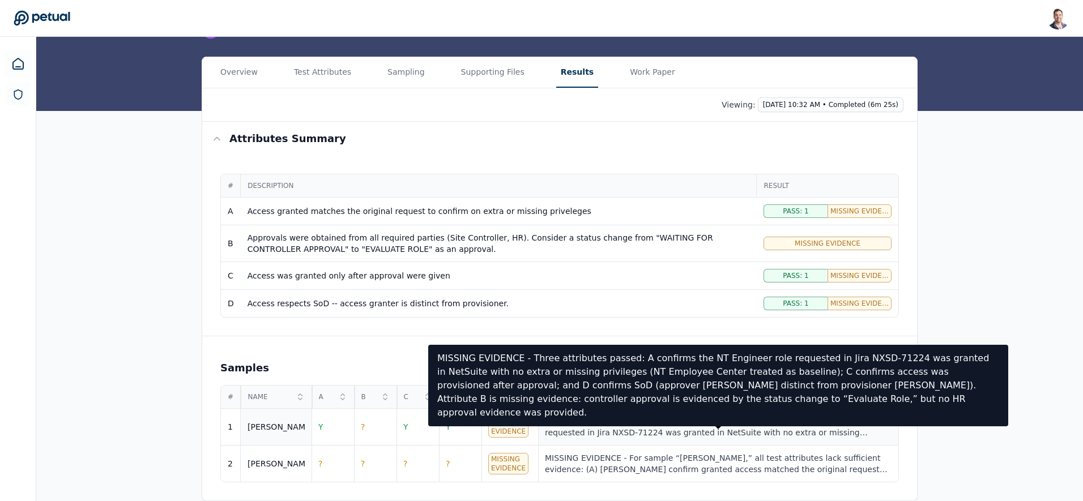
click at [641, 425] on div "MISSING EVIDENCE - Three attributes passed: A confirms the NT Engineer role req…" at bounding box center [718, 427] width 347 height 23
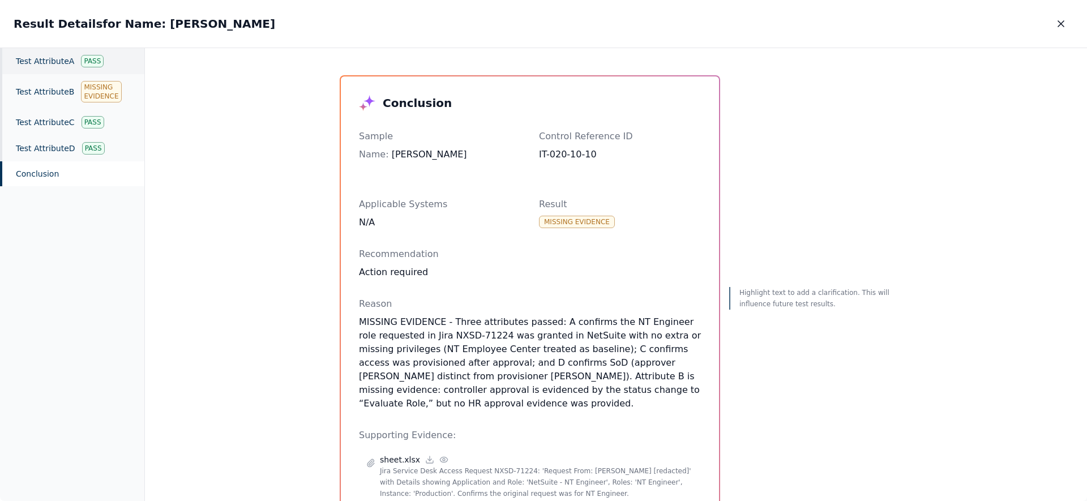
click at [30, 67] on div "Test Attribute A Pass" at bounding box center [72, 61] width 144 height 26
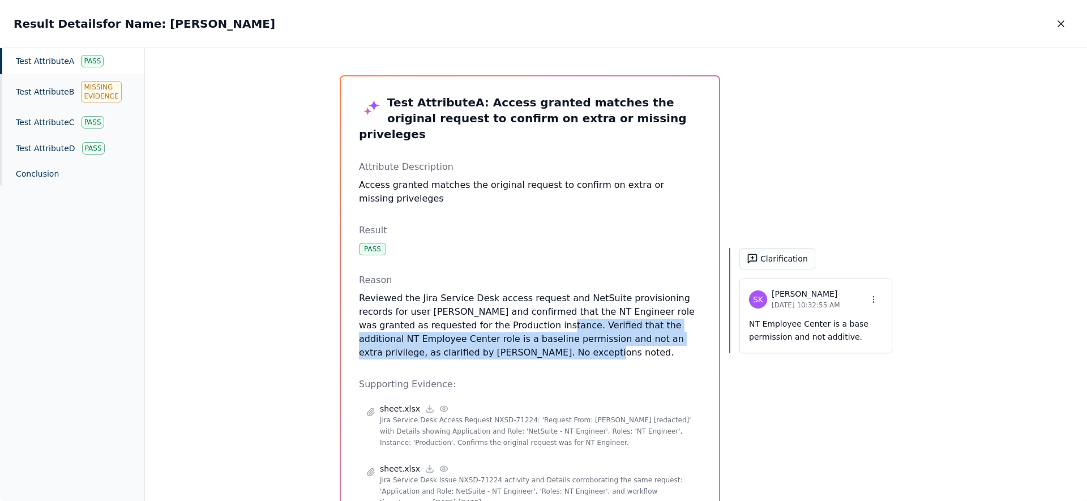
drag, startPoint x: 421, startPoint y: 304, endPoint x: 476, endPoint y: 306, distance: 55.5
click at [476, 306] on p "Reviewed the Jira Service Desk access request and NetSuite provisioning records…" at bounding box center [530, 326] width 342 height 68
click at [1064, 23] on icon "button" at bounding box center [1061, 23] width 11 height 11
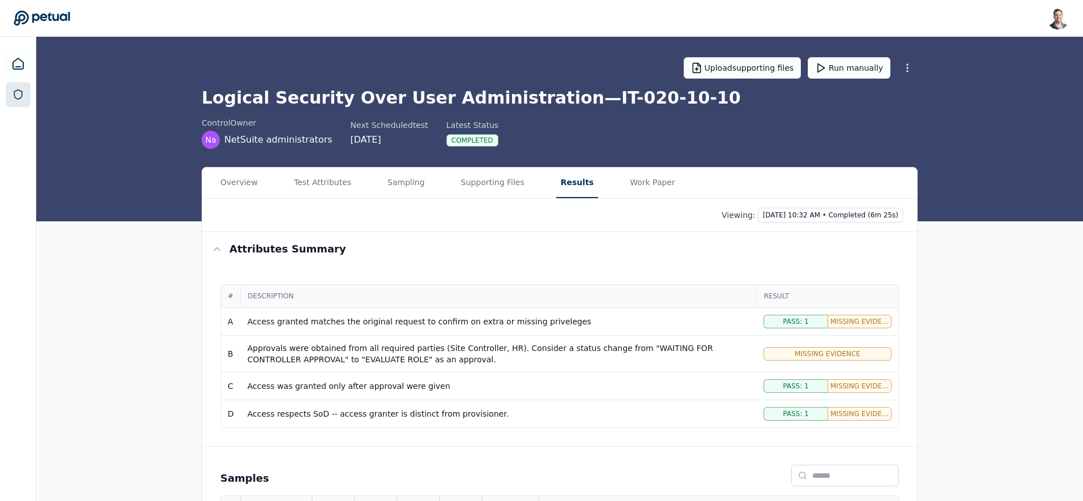
click at [16, 96] on icon at bounding box center [17, 94] width 11 height 11
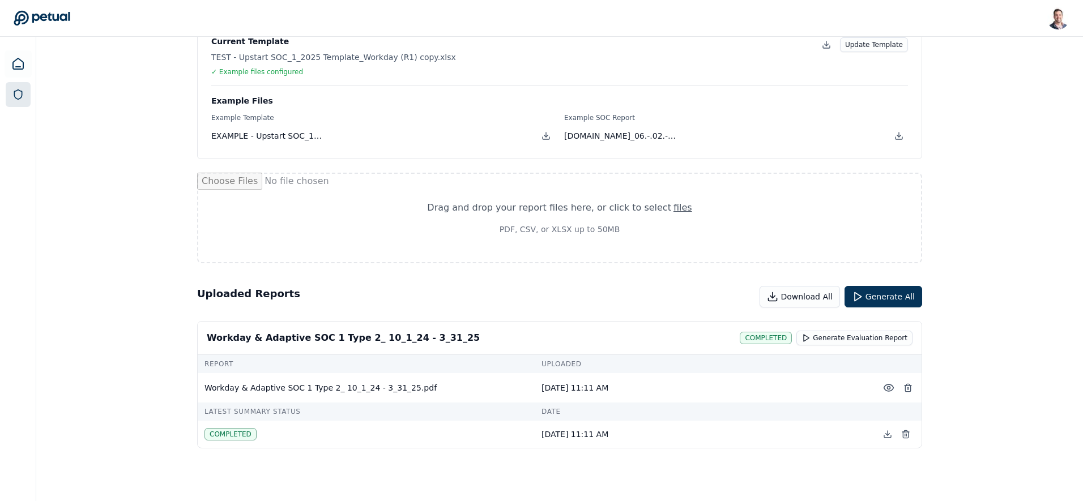
scroll to position [94, 0]
click at [148, 14] on div "[PERSON_NAME] [EMAIL_ADDRESS] Sign out" at bounding box center [542, 18] width 1056 height 23
